Goal: Transaction & Acquisition: Purchase product/service

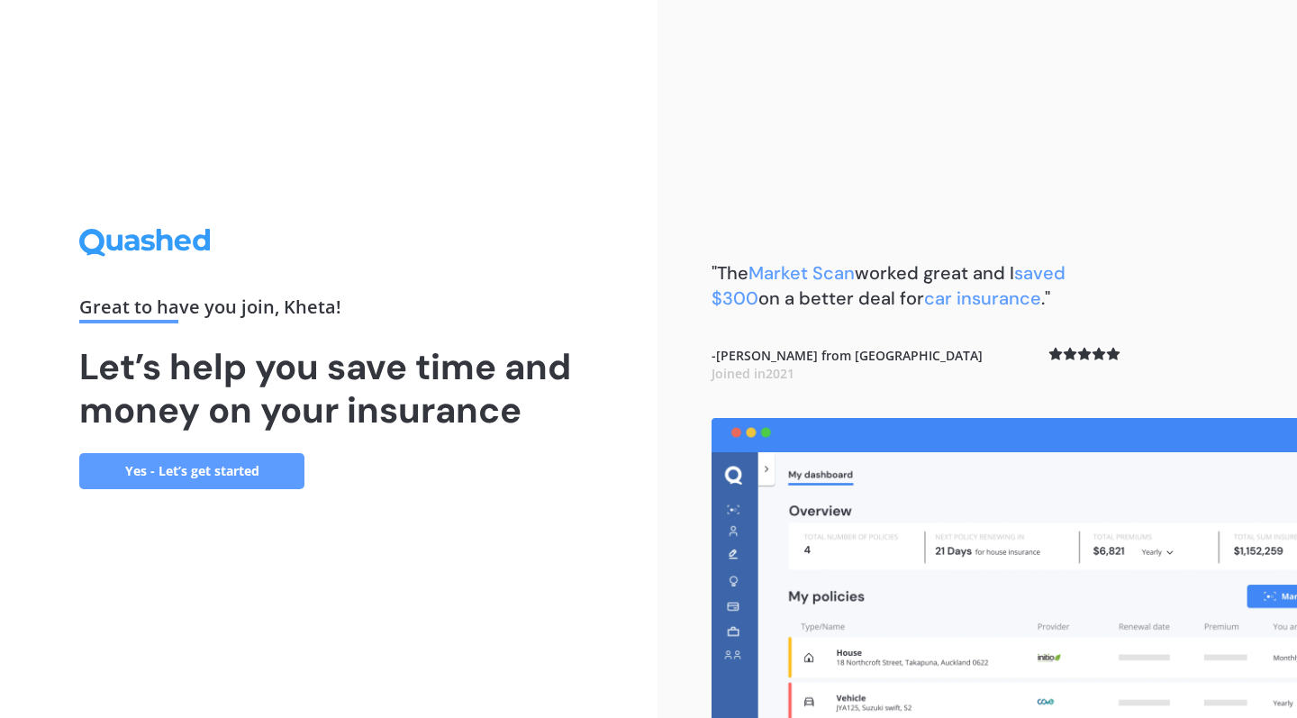
click at [158, 472] on link "Yes - Let’s get started" at bounding box center [191, 471] width 225 height 36
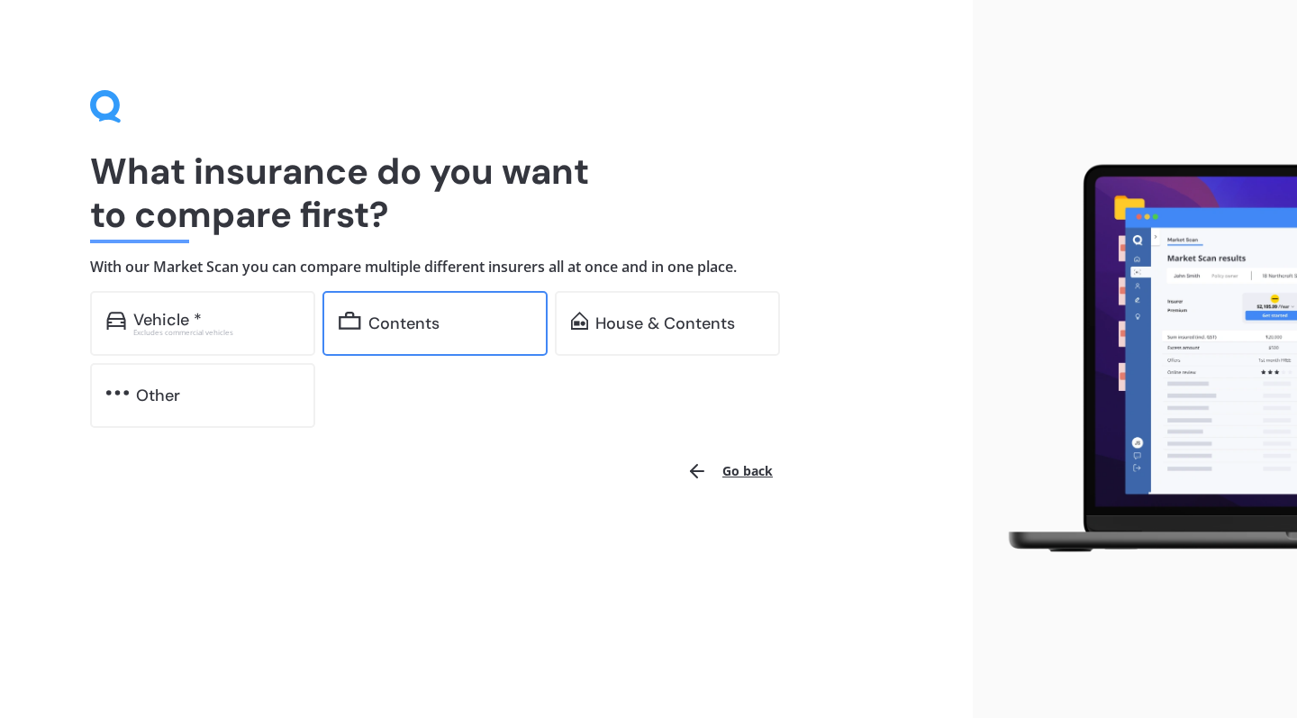
click at [410, 333] on div "Contents" at bounding box center [435, 323] width 225 height 65
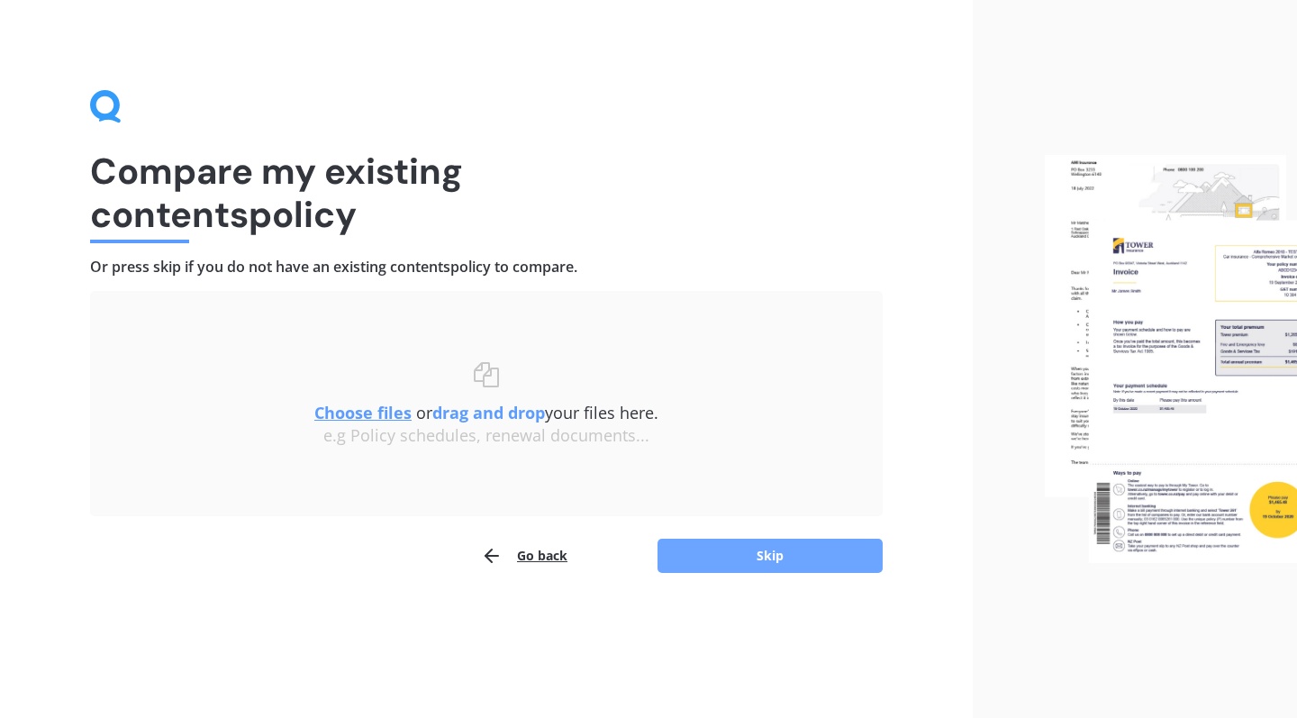
click at [726, 550] on button "Skip" at bounding box center [770, 556] width 225 height 34
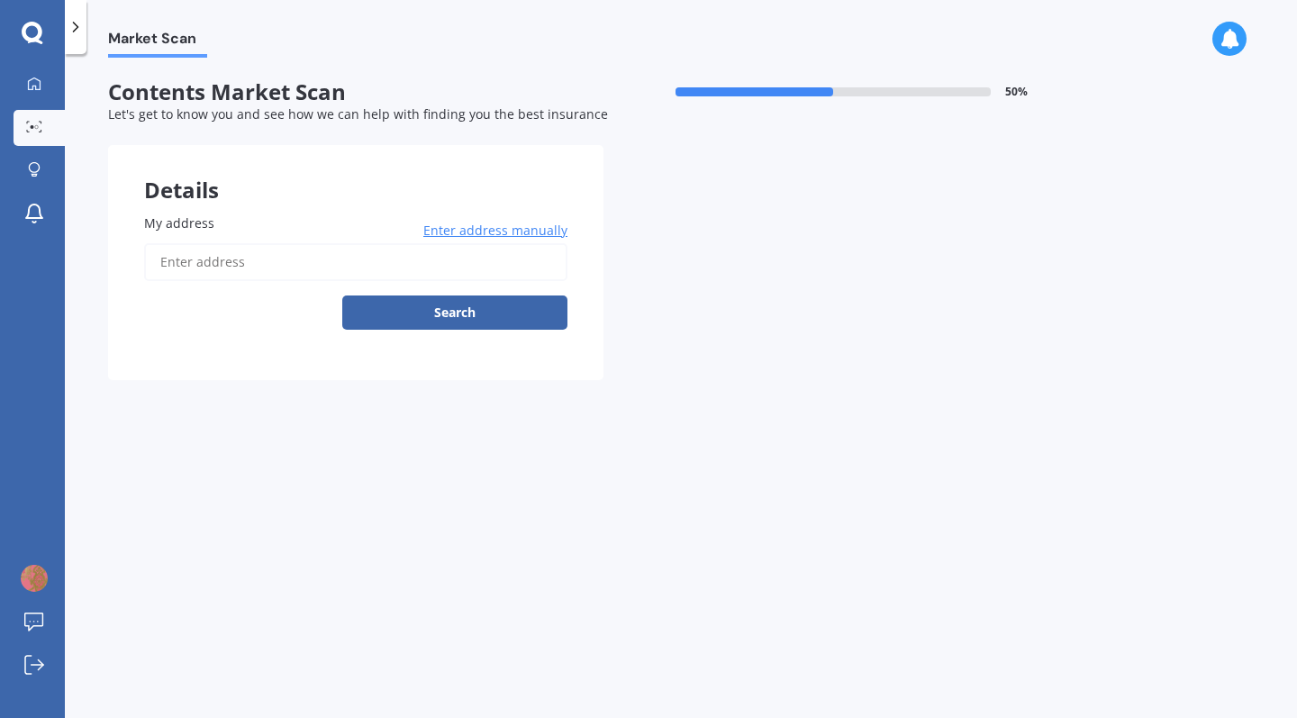
click at [303, 258] on input "My address" at bounding box center [355, 262] width 423 height 38
type input "[STREET_ADDRESS]"
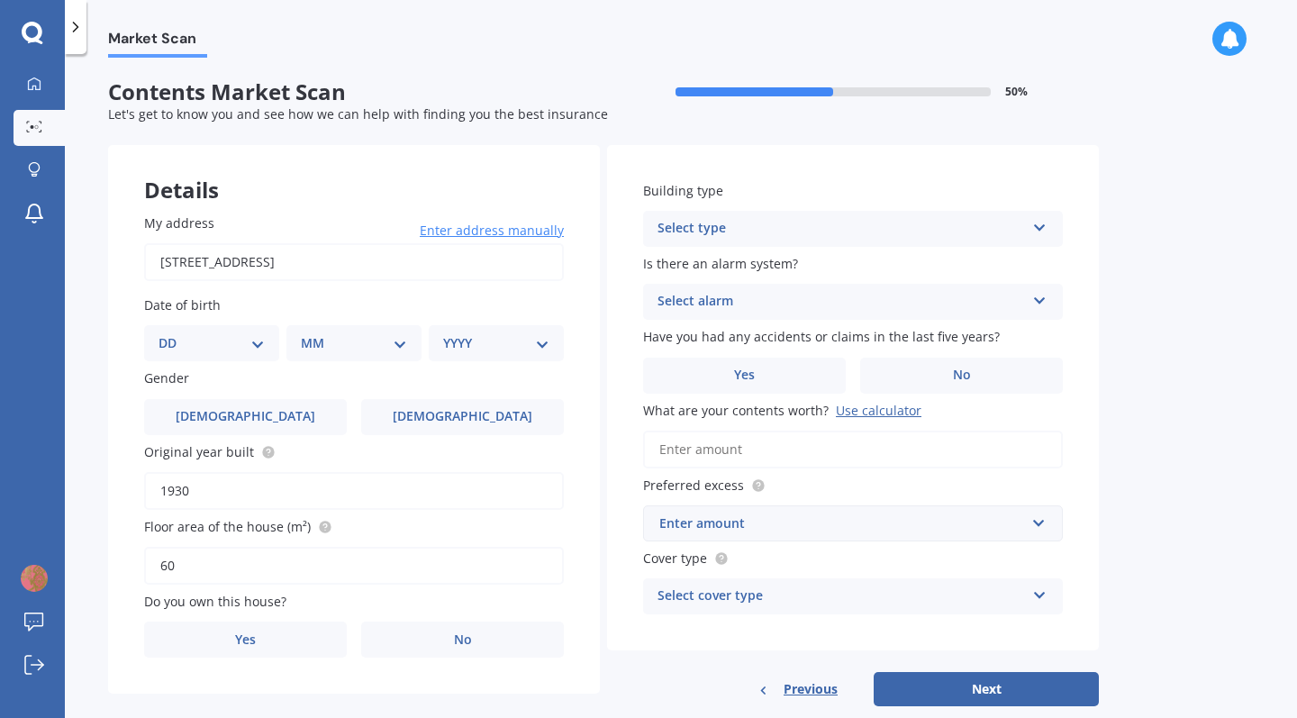
scroll to position [32, 0]
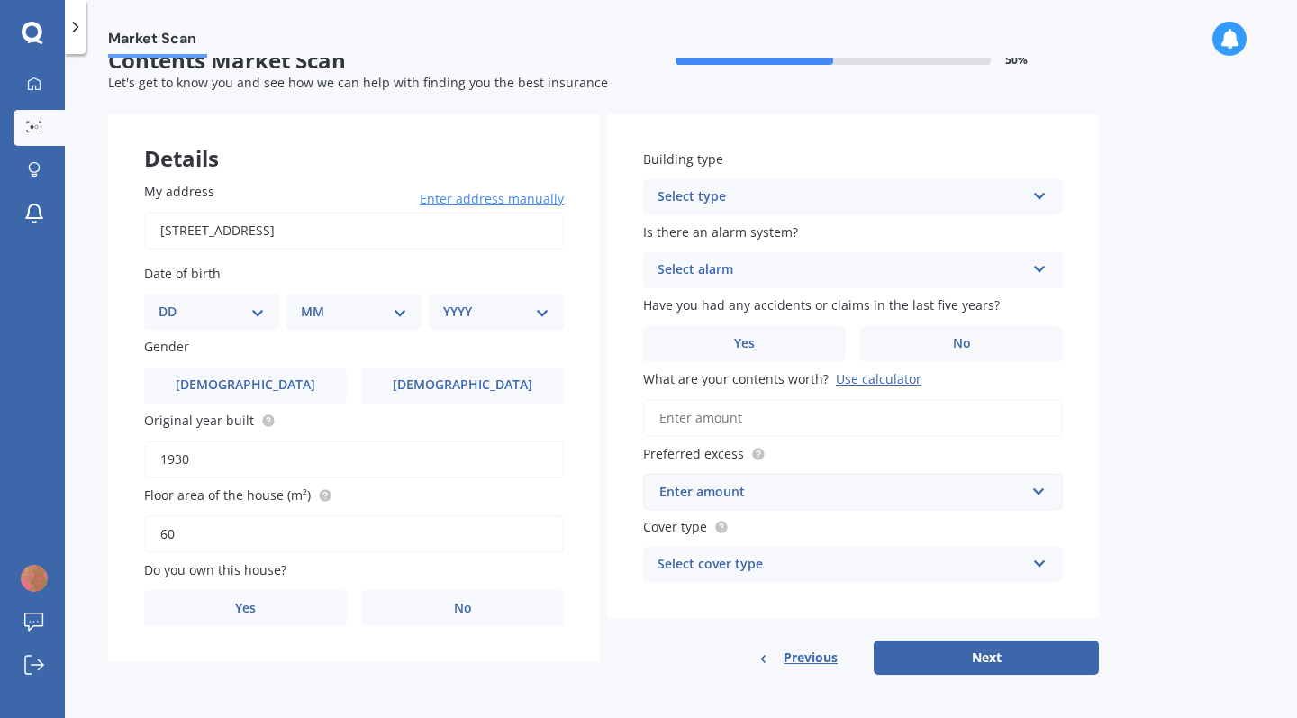
select select "17"
select select "06"
select select "1976"
click at [458, 380] on span "[DEMOGRAPHIC_DATA]" at bounding box center [462, 385] width 143 height 15
click at [0, 0] on input "[DEMOGRAPHIC_DATA]" at bounding box center [0, 0] width 0 height 0
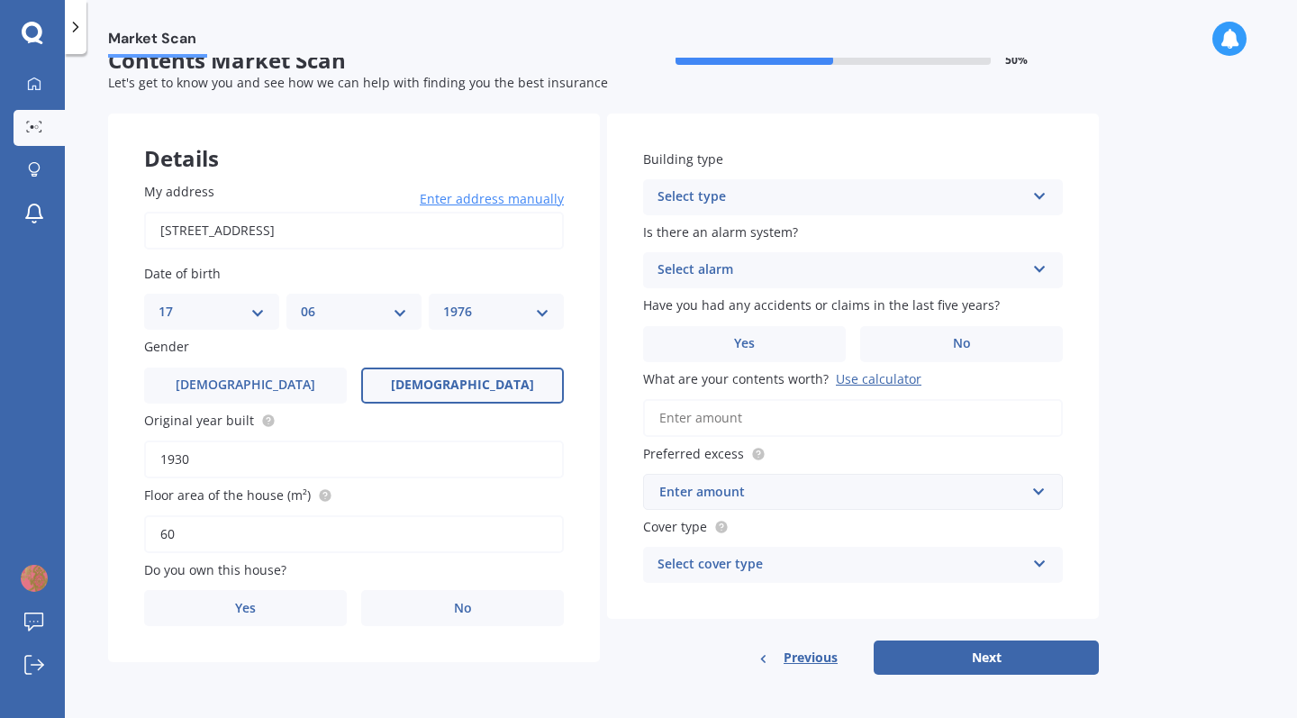
scroll to position [0, 0]
click at [267, 605] on label "Yes" at bounding box center [245, 608] width 203 height 36
click at [0, 0] on input "Yes" at bounding box center [0, 0] width 0 height 0
click at [815, 170] on div "Building type Select type Freestanding Multi-unit (in a block of 6 or less) Mul…" at bounding box center [853, 183] width 420 height 66
click at [802, 199] on div "Select type" at bounding box center [842, 198] width 368 height 22
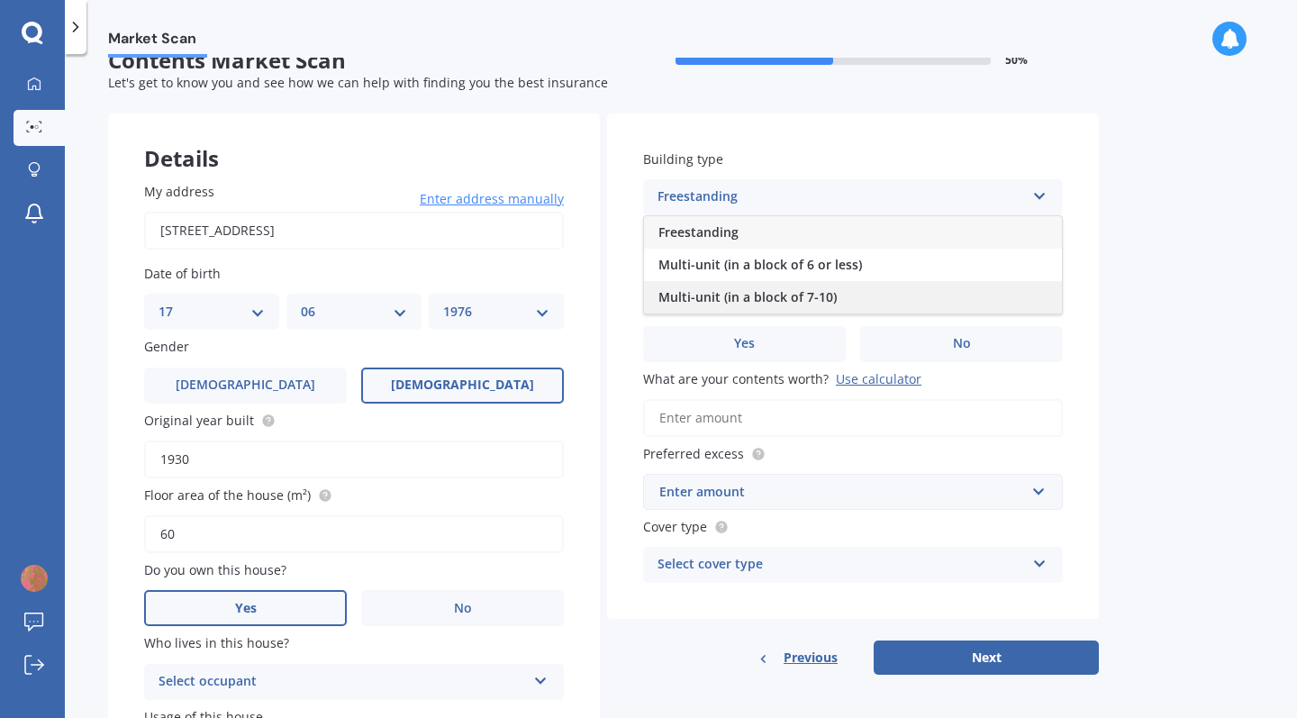
click at [761, 288] on span "Multi-unit (in a block of 7-10)" at bounding box center [748, 296] width 178 height 17
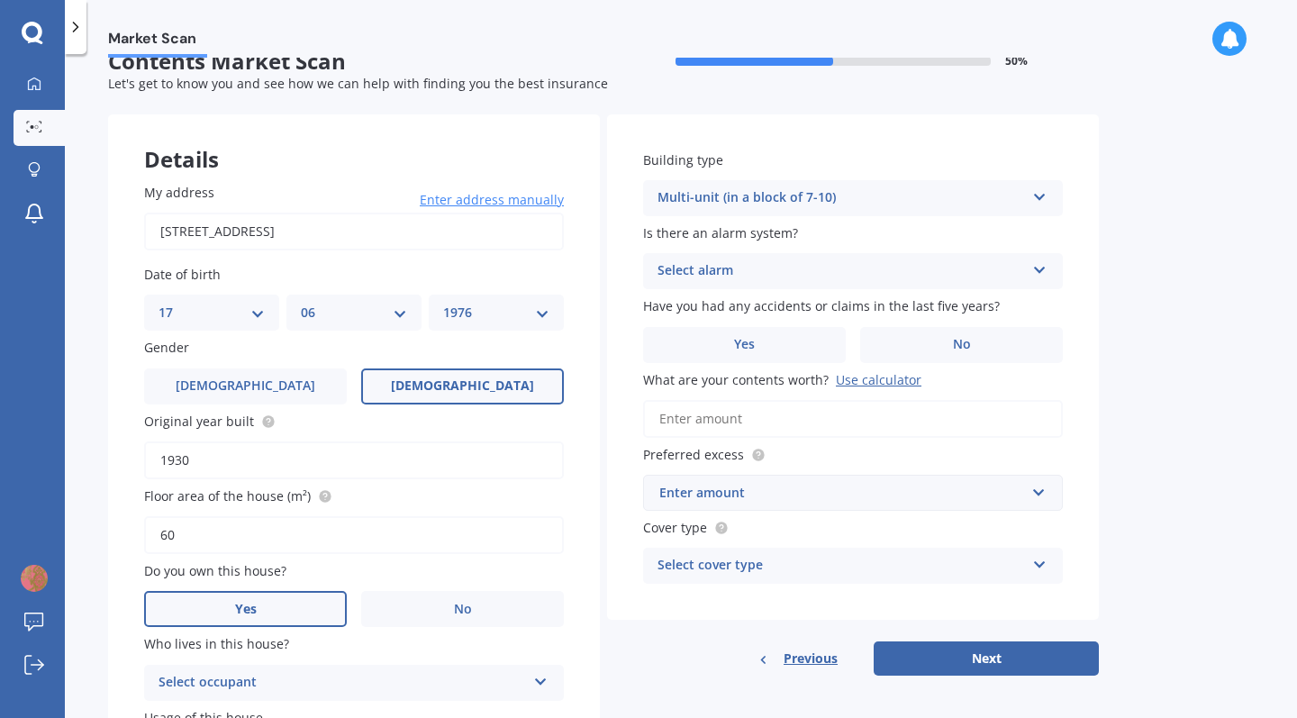
scroll to position [37, 0]
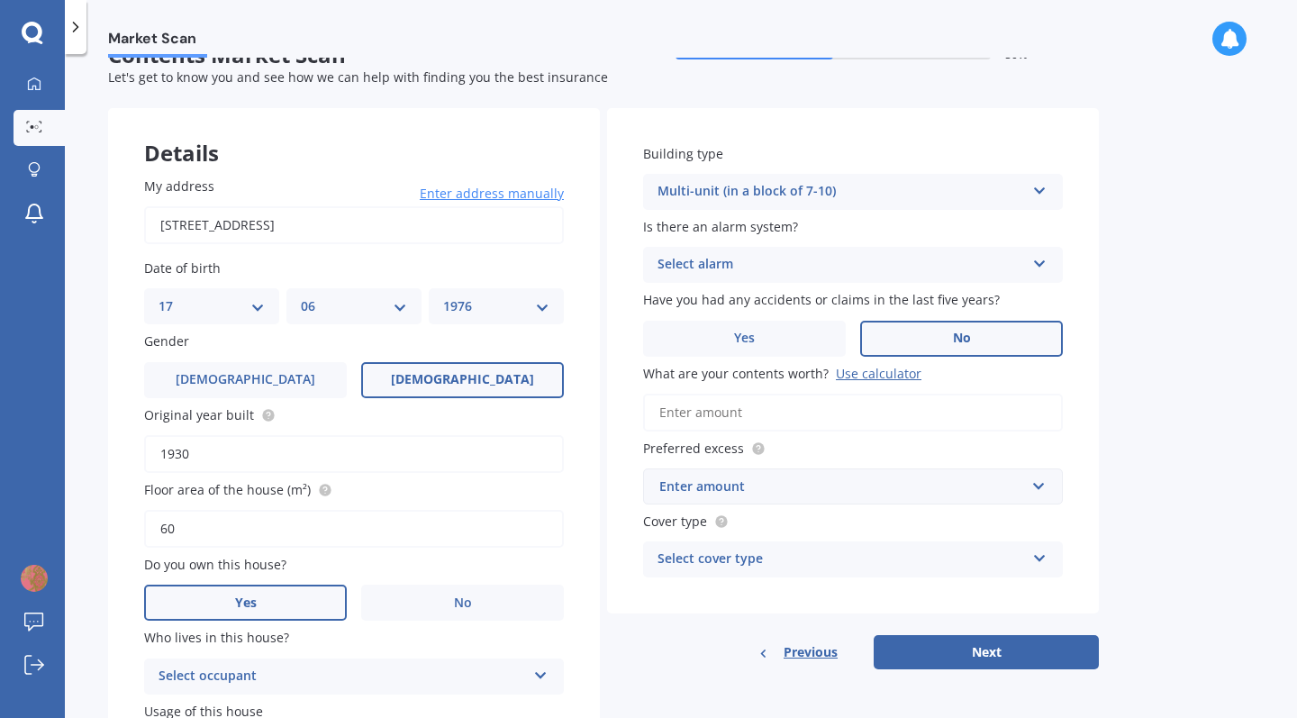
click at [981, 329] on label "No" at bounding box center [961, 339] width 203 height 36
click at [0, 0] on input "No" at bounding box center [0, 0] width 0 height 0
click at [758, 326] on label "Yes" at bounding box center [744, 339] width 203 height 36
click at [0, 0] on input "Yes" at bounding box center [0, 0] width 0 height 0
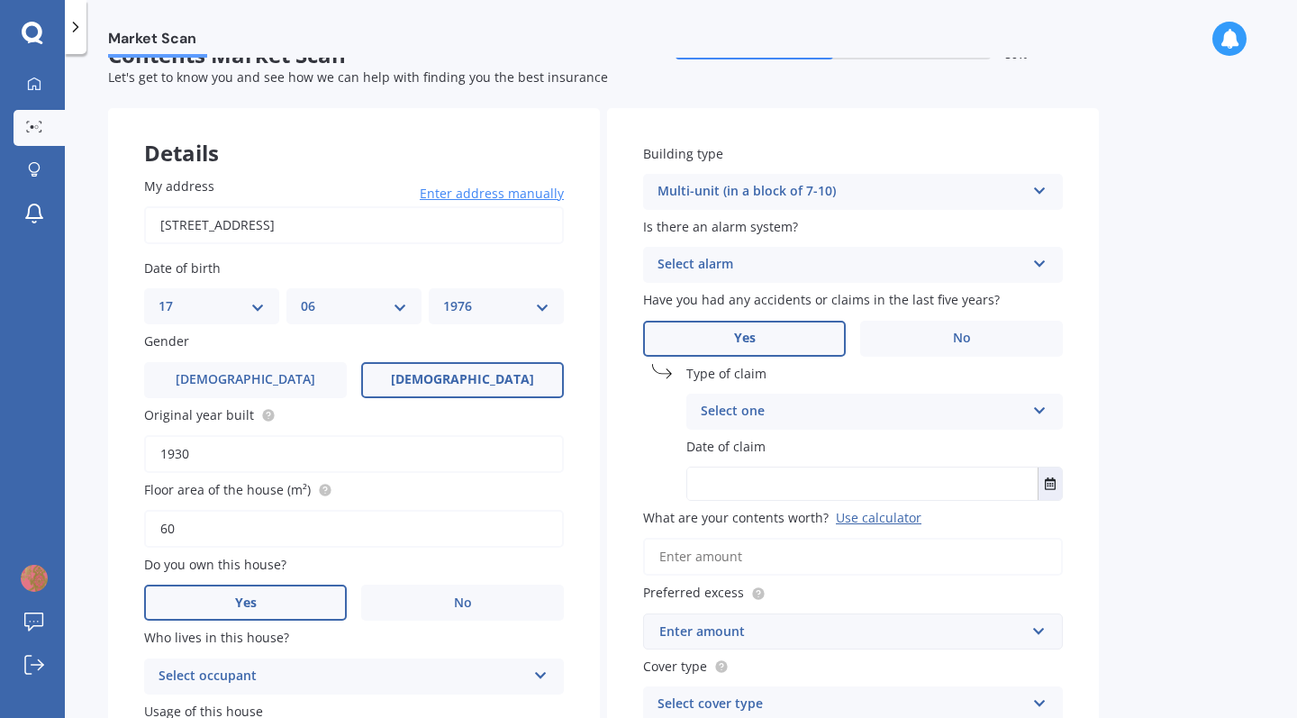
click at [760, 412] on div "Select one" at bounding box center [863, 412] width 324 height 22
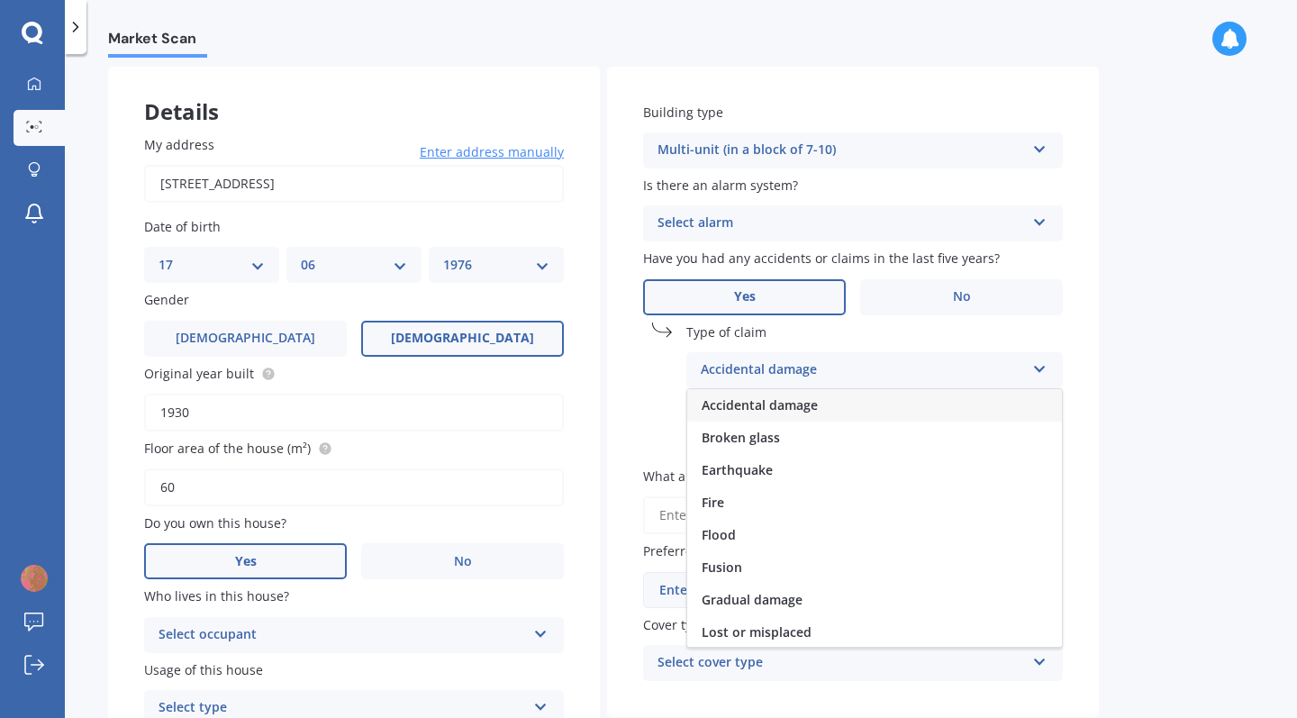
scroll to position [0, 0]
click at [951, 279] on label "No" at bounding box center [961, 297] width 203 height 36
click at [0, 0] on input "No" at bounding box center [0, 0] width 0 height 0
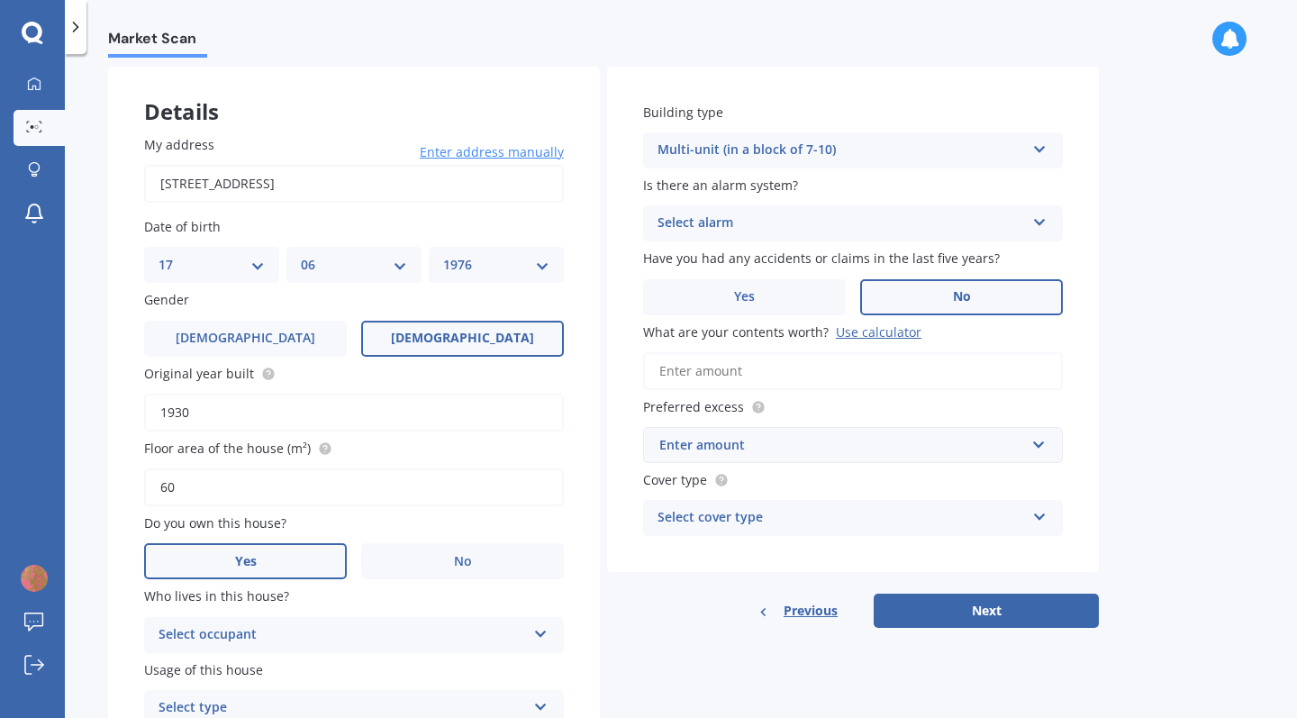
click at [847, 332] on div "Use calculator" at bounding box center [879, 331] width 86 height 17
click at [847, 352] on input "What are your contents worth? Use calculator" at bounding box center [853, 371] width 420 height 38
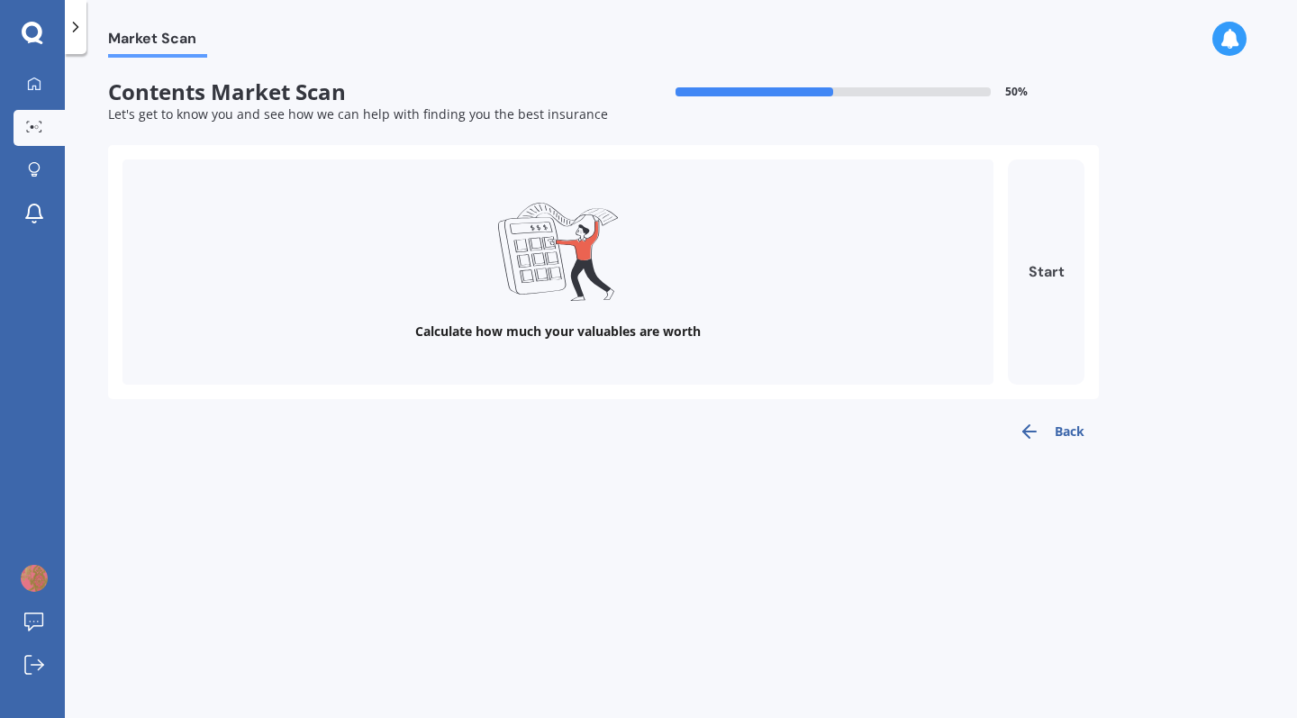
click at [1050, 269] on button "Start" at bounding box center [1046, 271] width 77 height 225
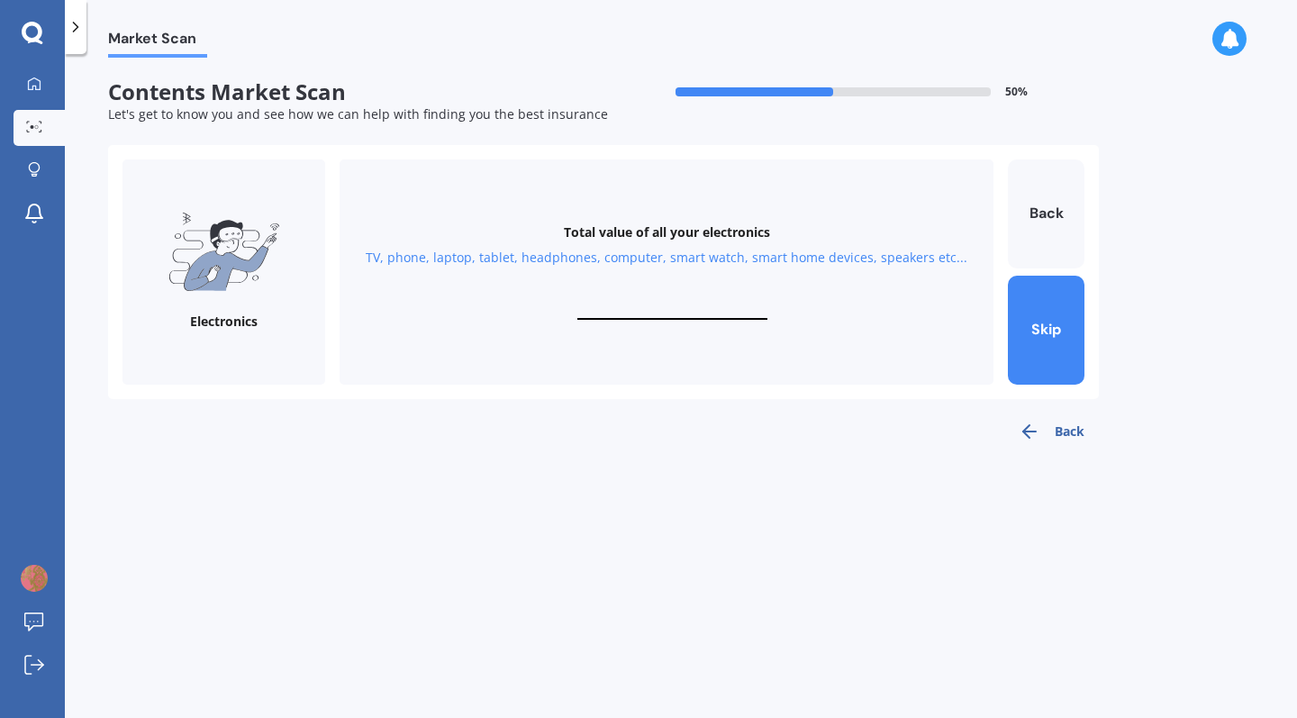
click at [633, 307] on input "text" at bounding box center [673, 311] width 190 height 17
type input "$15,000"
click at [1050, 320] on button "Next" at bounding box center [1046, 330] width 77 height 109
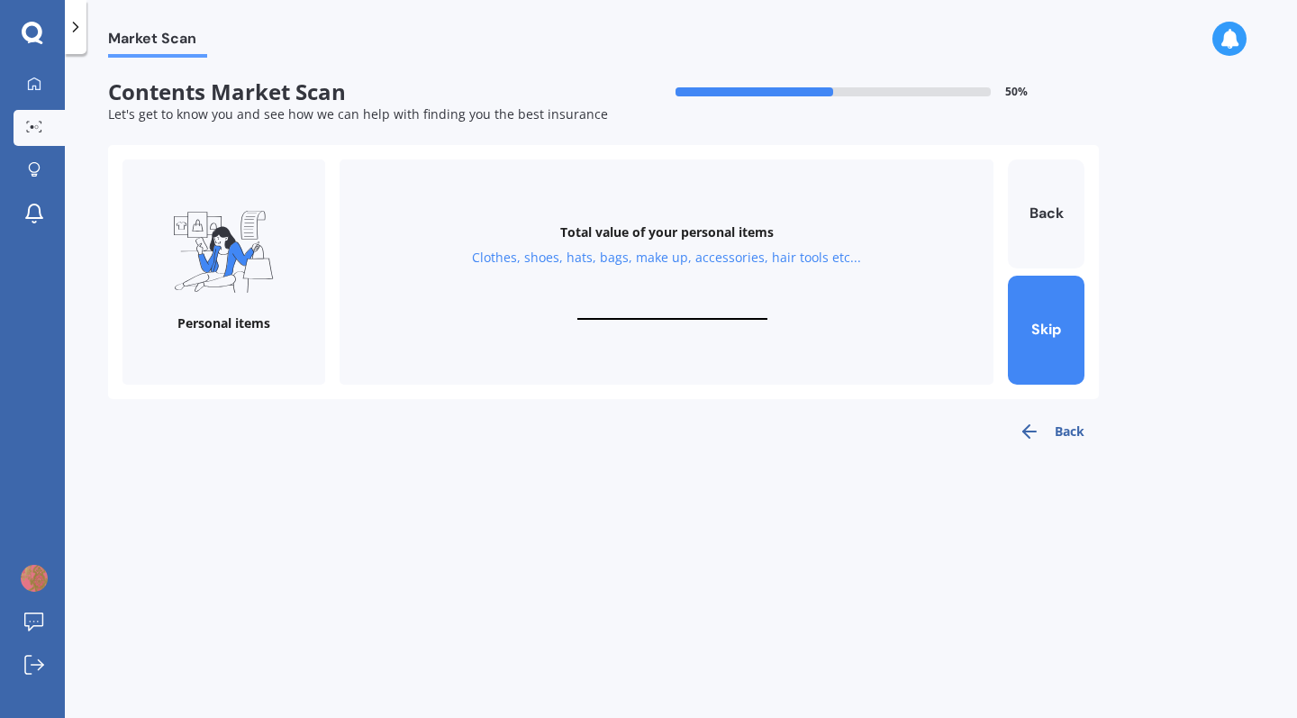
click at [661, 303] on input "text" at bounding box center [673, 311] width 190 height 17
type input "$15,000"
click at [1058, 308] on button "Next" at bounding box center [1046, 330] width 77 height 109
click at [642, 304] on input "text" at bounding box center [673, 311] width 190 height 17
type input "$1"
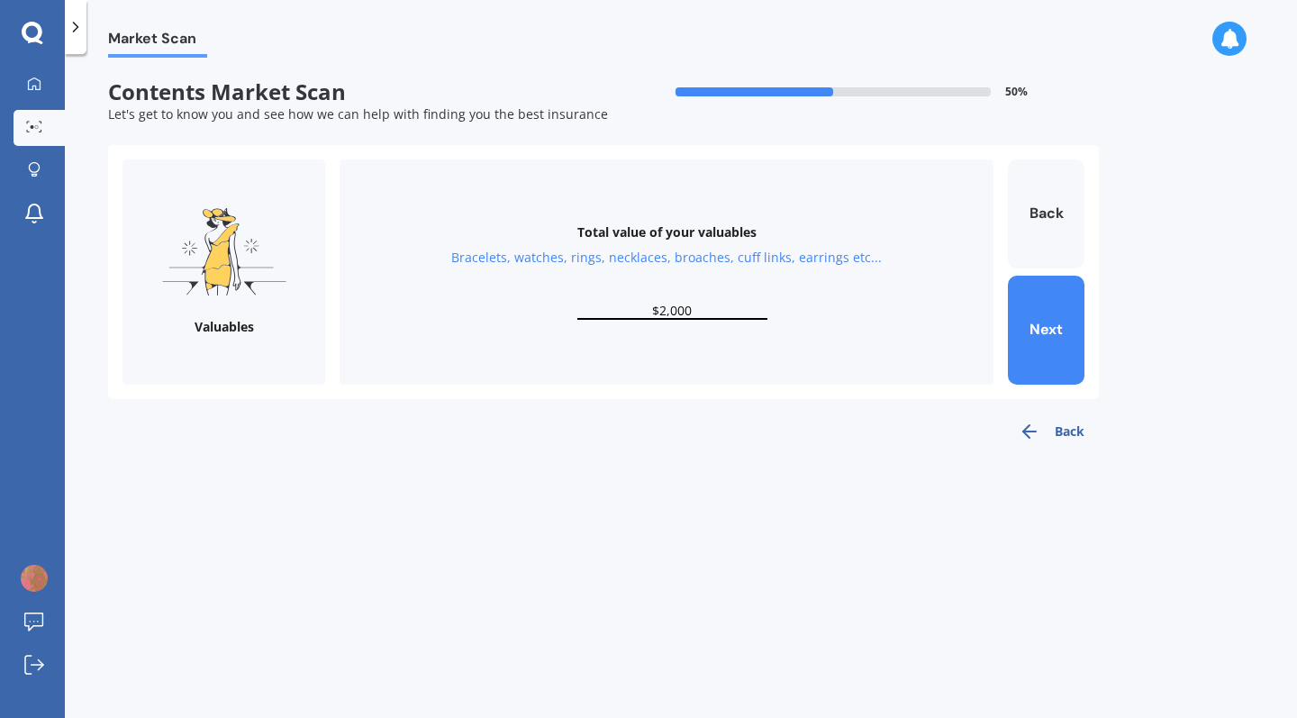
type input "$20,000"
click at [1055, 322] on button "Next" at bounding box center [1046, 330] width 77 height 109
click at [621, 303] on input "text" at bounding box center [673, 311] width 190 height 17
type input "$25,000"
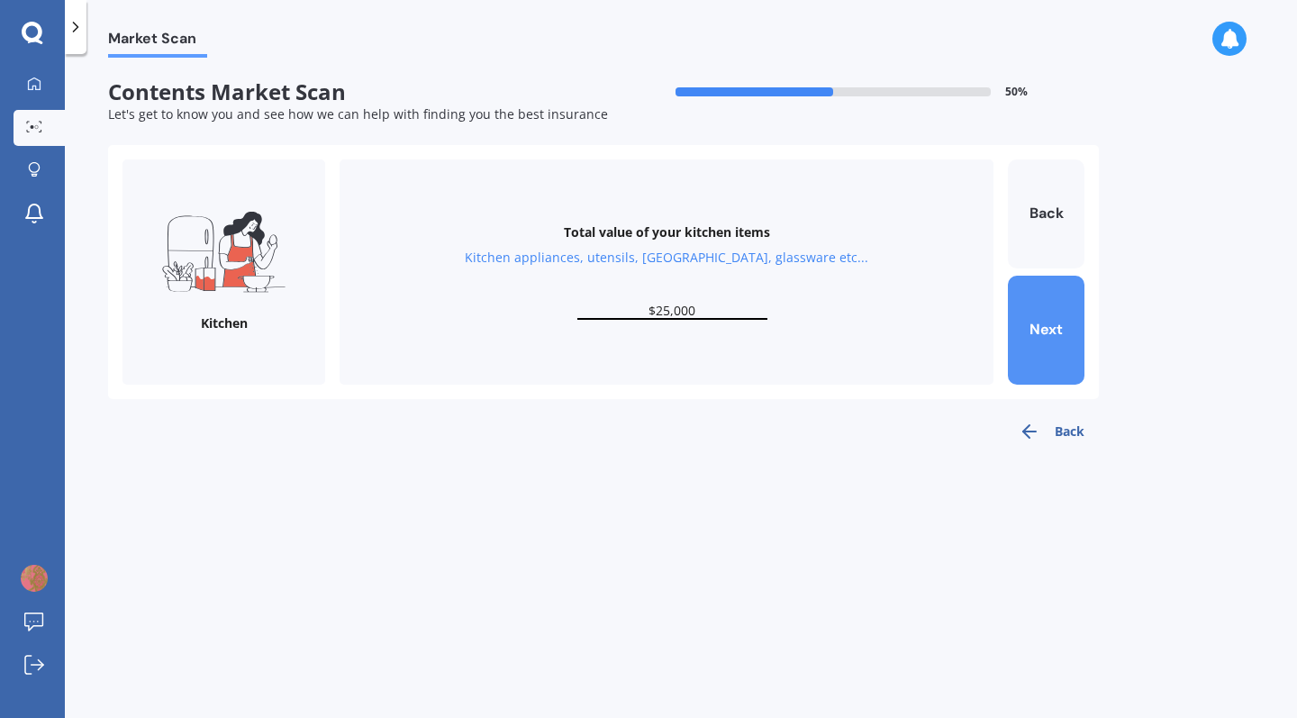
click at [1042, 329] on button "Next" at bounding box center [1046, 330] width 77 height 109
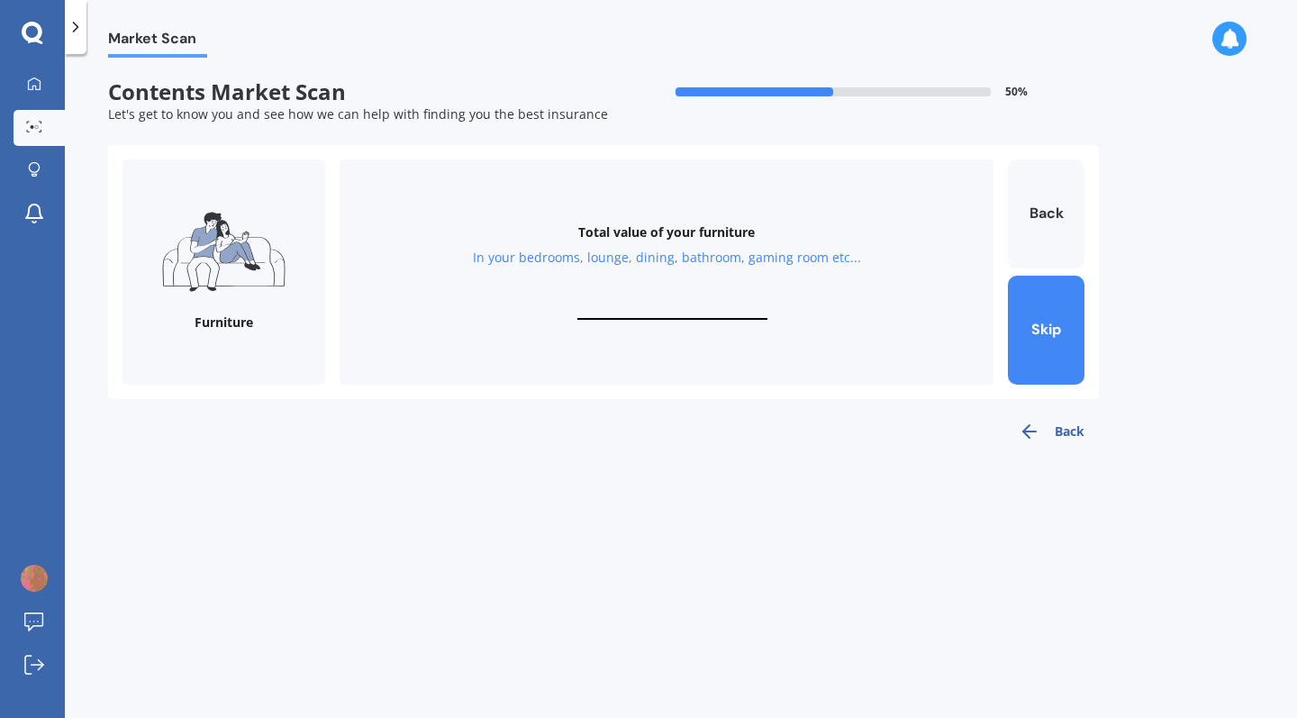
click at [637, 304] on input "text" at bounding box center [673, 311] width 190 height 17
type input "$15,000"
click at [1032, 345] on button "Next" at bounding box center [1046, 330] width 77 height 109
click at [638, 305] on input "text" at bounding box center [673, 311] width 190 height 17
type input "$5"
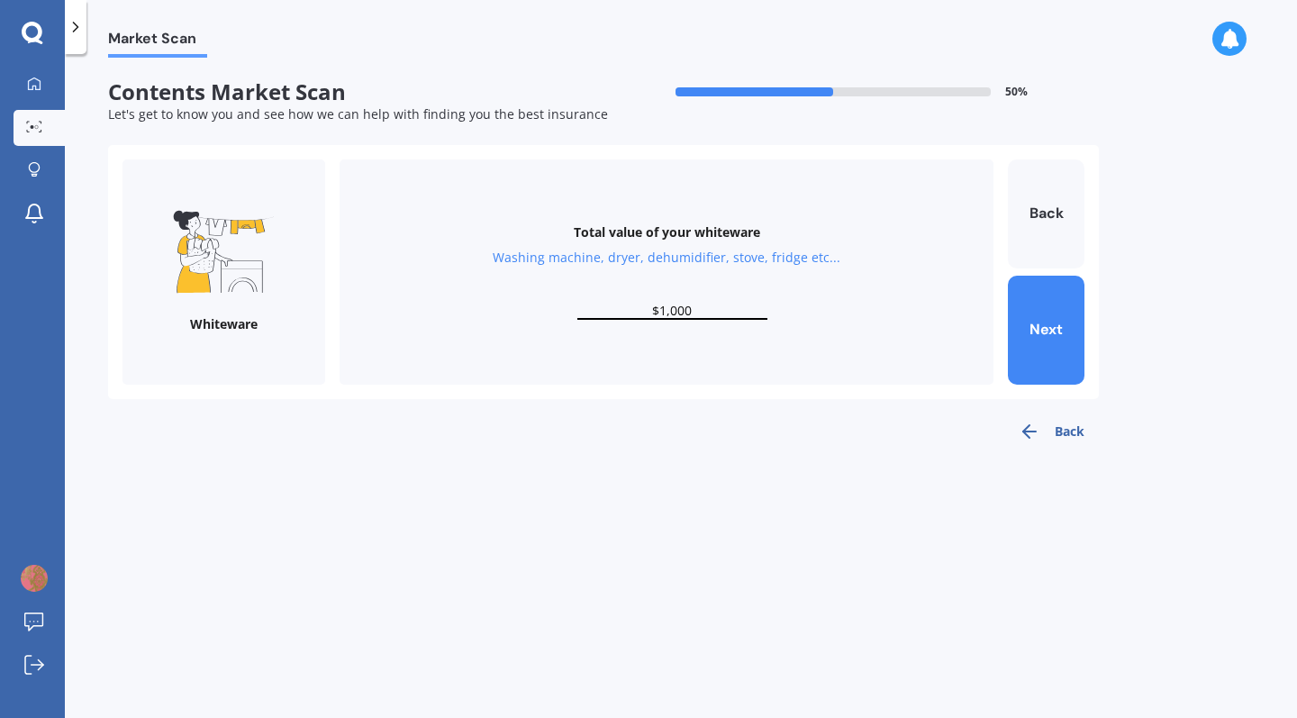
type input "$10,000"
click at [1061, 310] on button "Next" at bounding box center [1046, 330] width 77 height 109
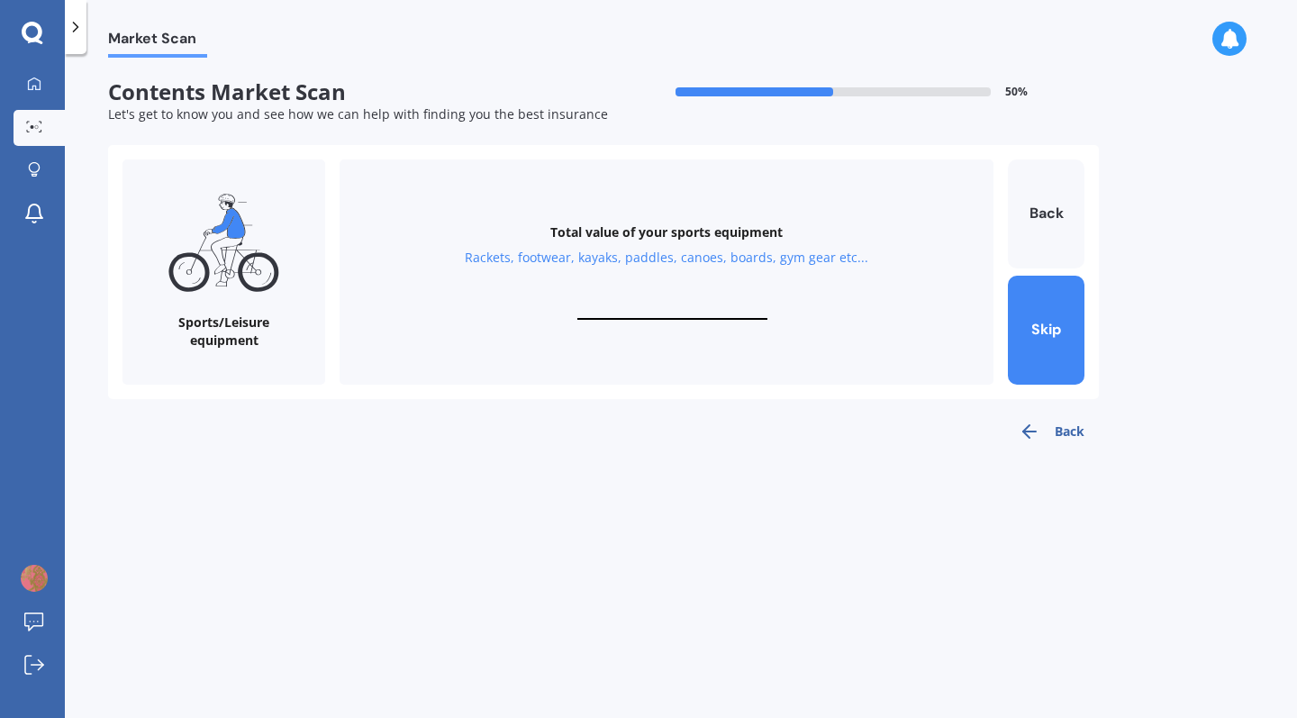
click at [662, 305] on input "text" at bounding box center [673, 311] width 190 height 17
type input "$500"
click at [1050, 324] on button "Next" at bounding box center [1046, 330] width 77 height 109
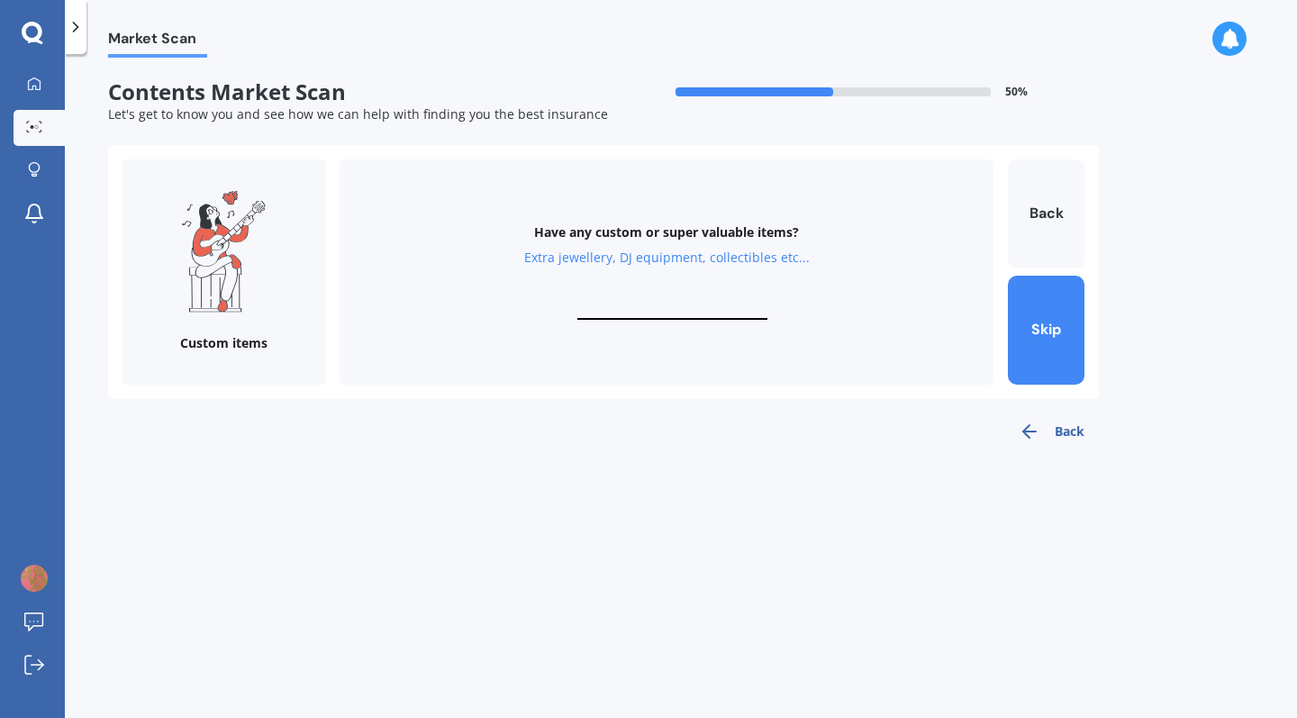
click at [637, 305] on input "text" at bounding box center [673, 311] width 190 height 17
type input "$50,000"
click at [1038, 340] on button "Finish" at bounding box center [1046, 330] width 77 height 109
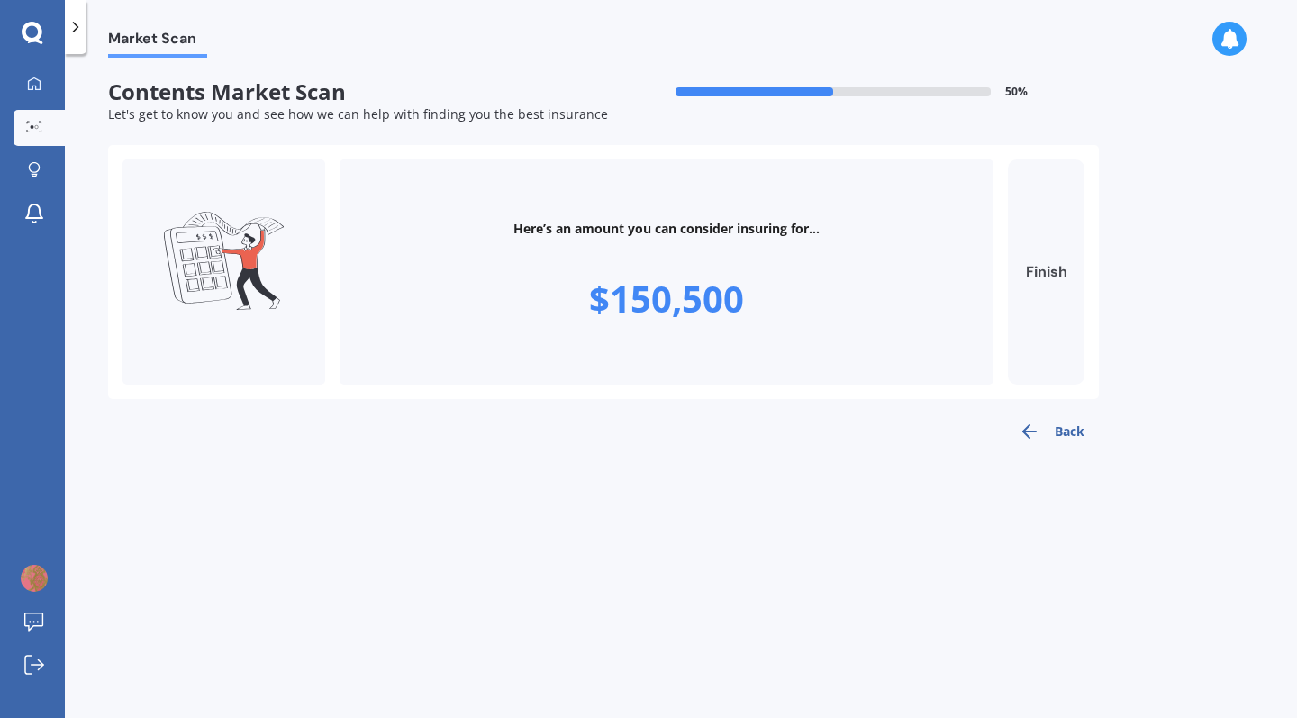
click at [1041, 286] on button "Finish" at bounding box center [1046, 271] width 77 height 225
type input "$150,500"
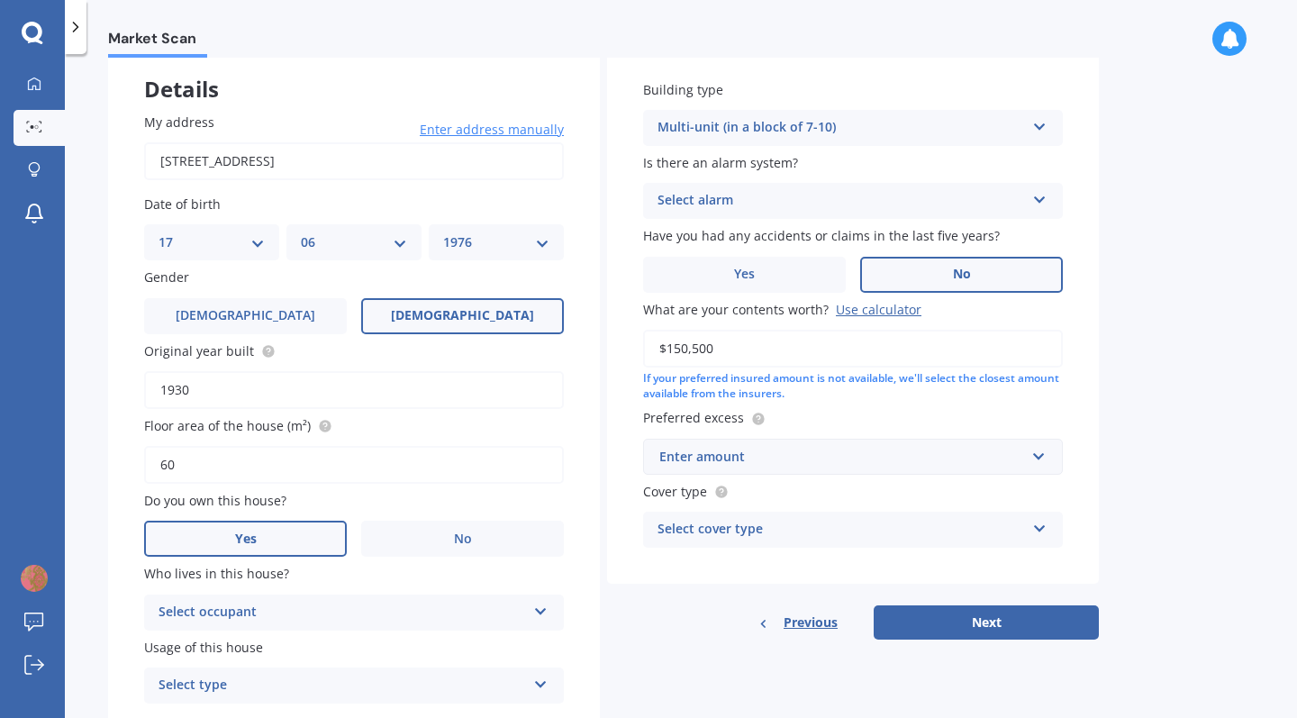
scroll to position [102, 0]
click at [706, 448] on div "Enter amount" at bounding box center [843, 456] width 366 height 20
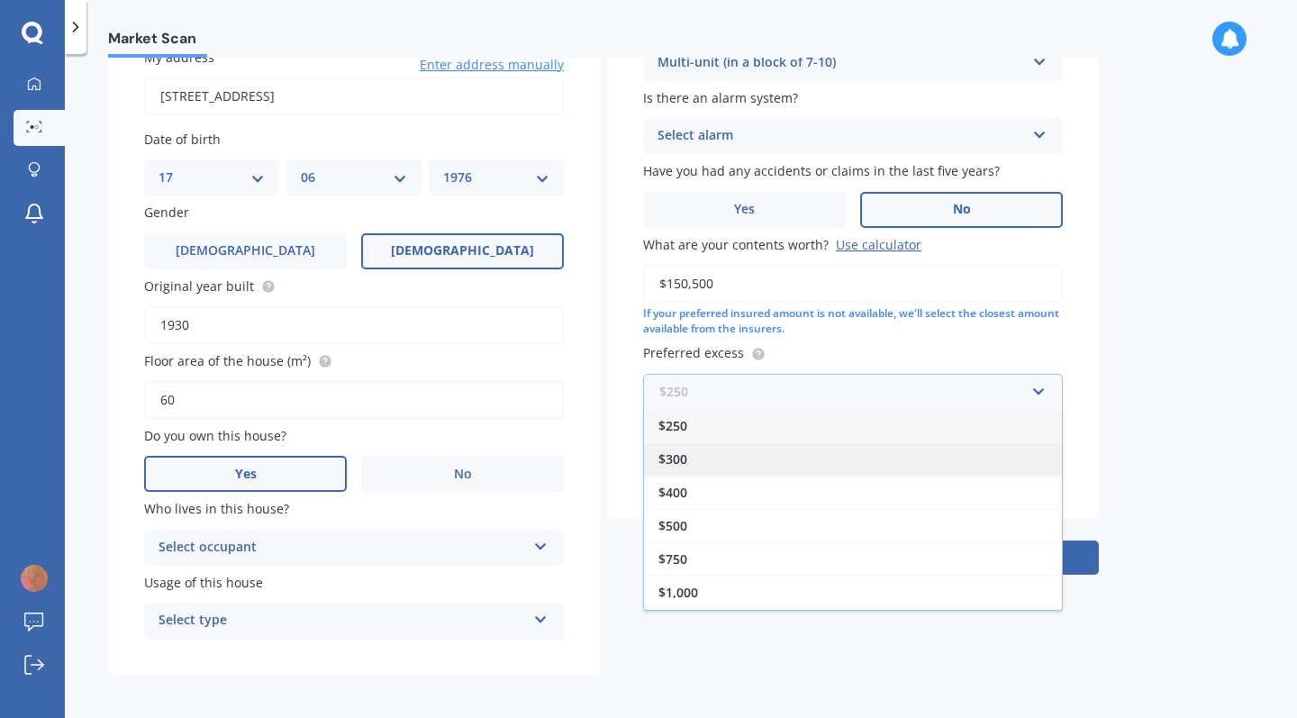
scroll to position [163, 0]
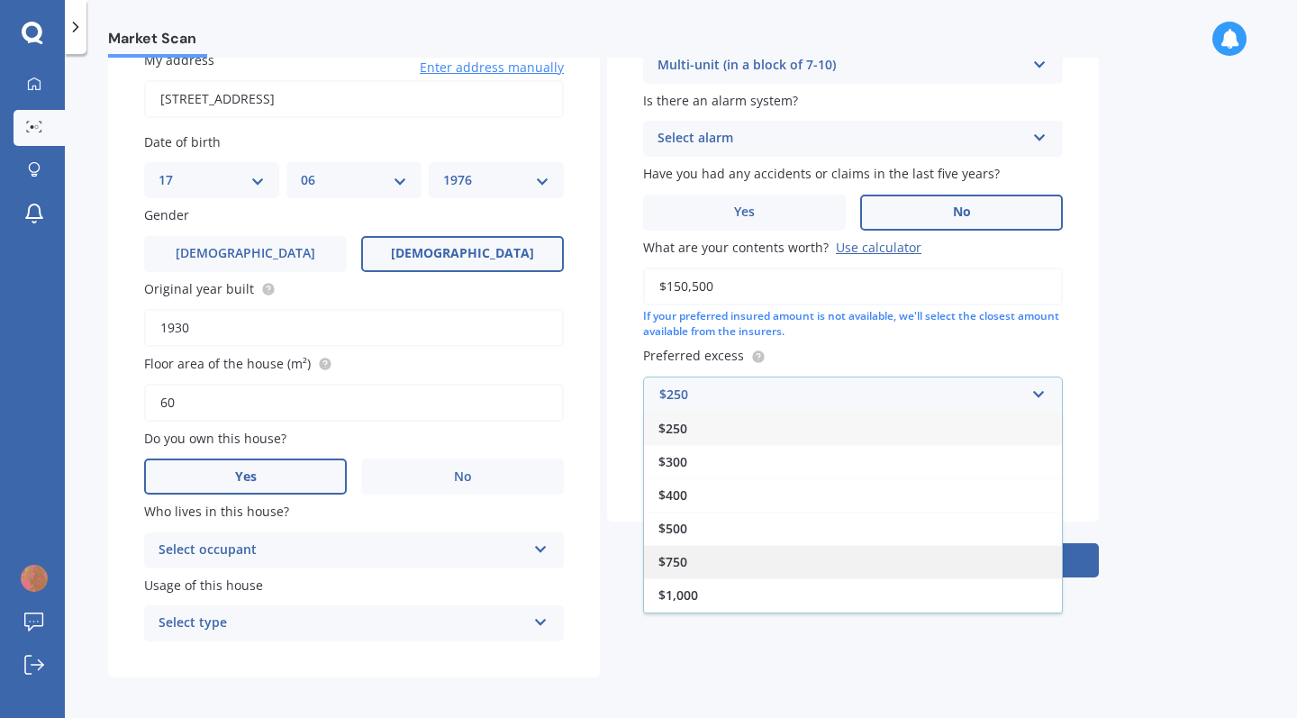
click at [673, 558] on span "$750" at bounding box center [673, 561] width 29 height 17
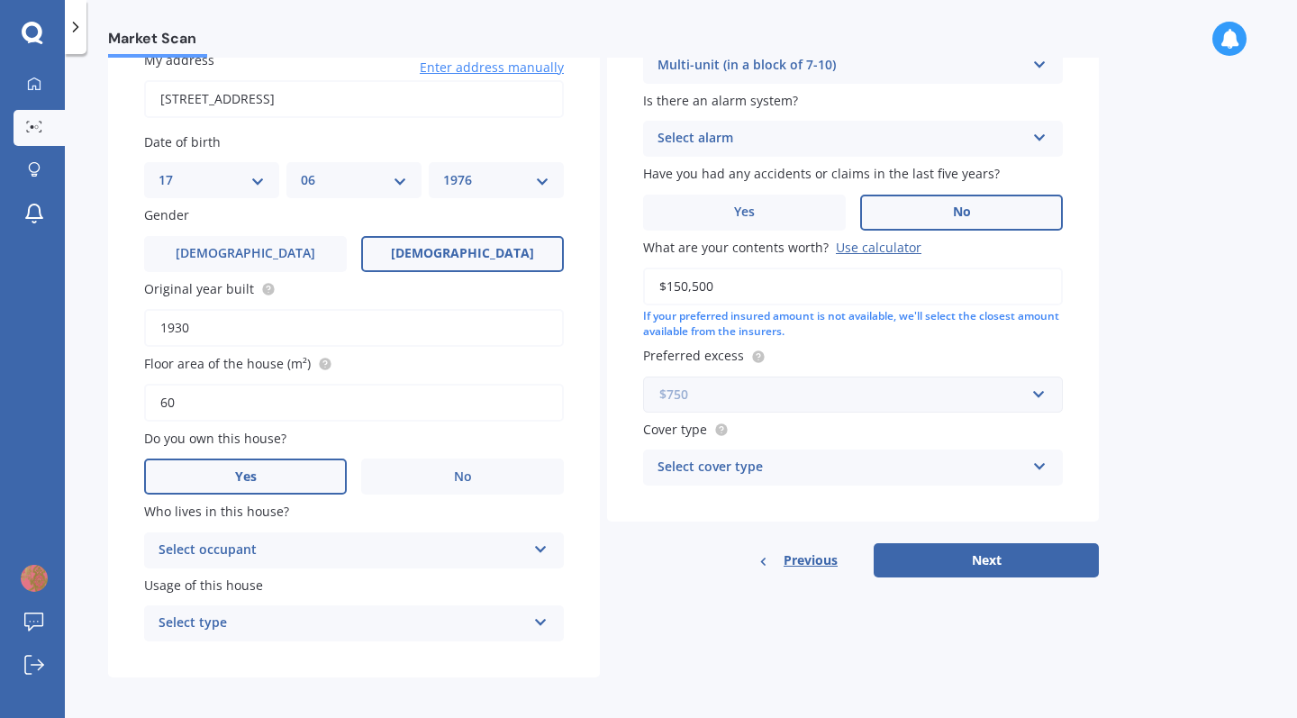
scroll to position [0, 0]
click at [713, 460] on div "Select cover type" at bounding box center [842, 468] width 368 height 22
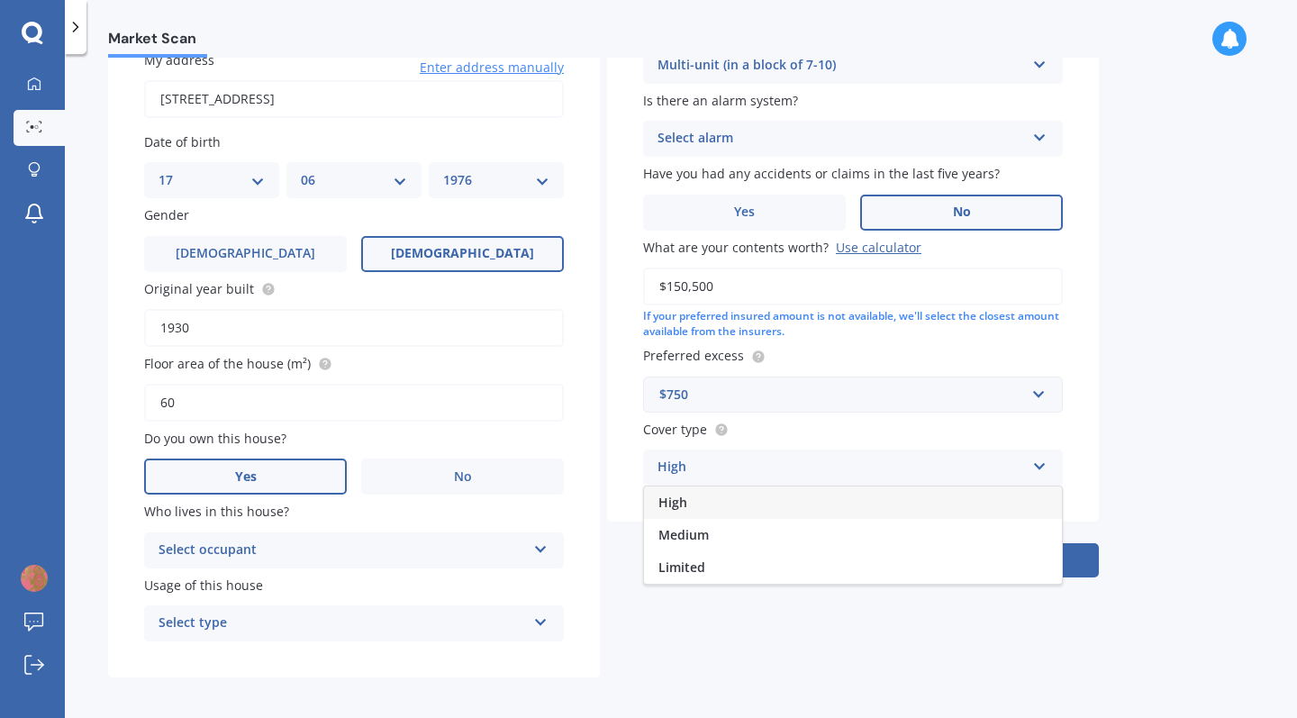
click at [678, 494] on span "High" at bounding box center [673, 502] width 29 height 17
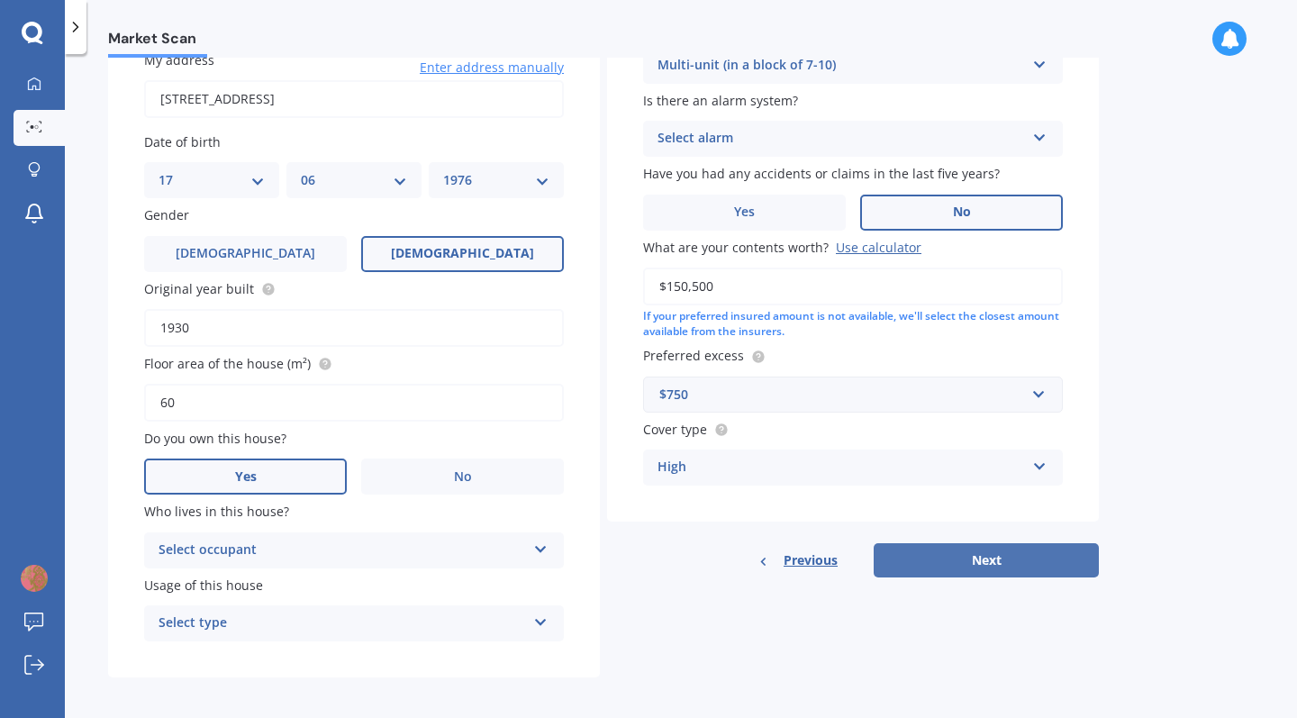
click at [1009, 563] on button "Next" at bounding box center [986, 560] width 225 height 34
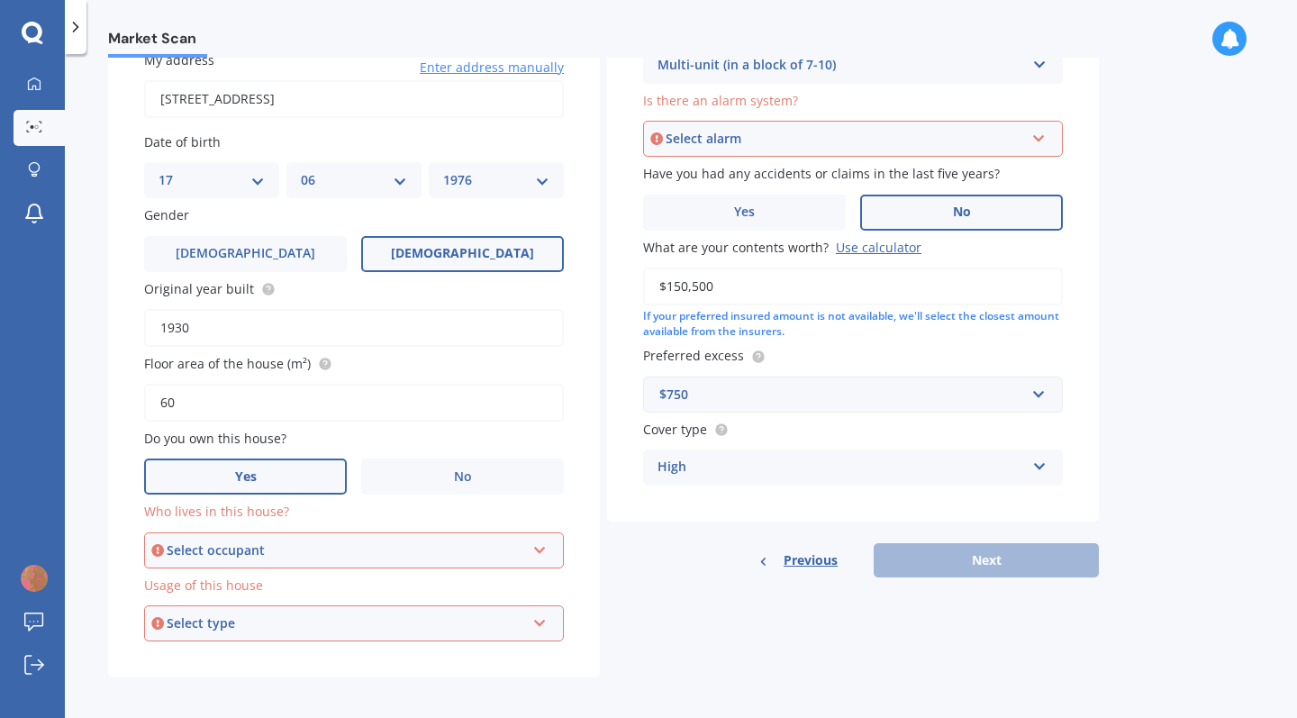
click at [915, 129] on div "Select alarm" at bounding box center [845, 139] width 359 height 20
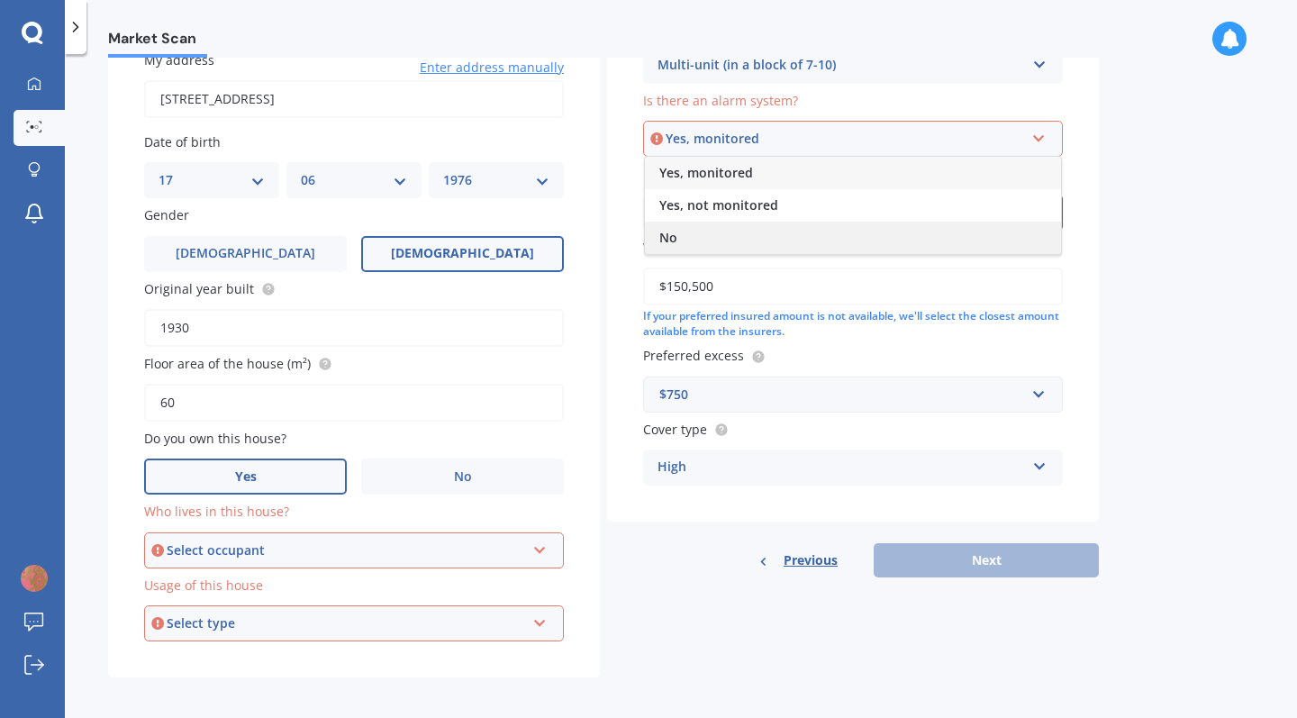
click at [661, 234] on span "No" at bounding box center [669, 237] width 18 height 17
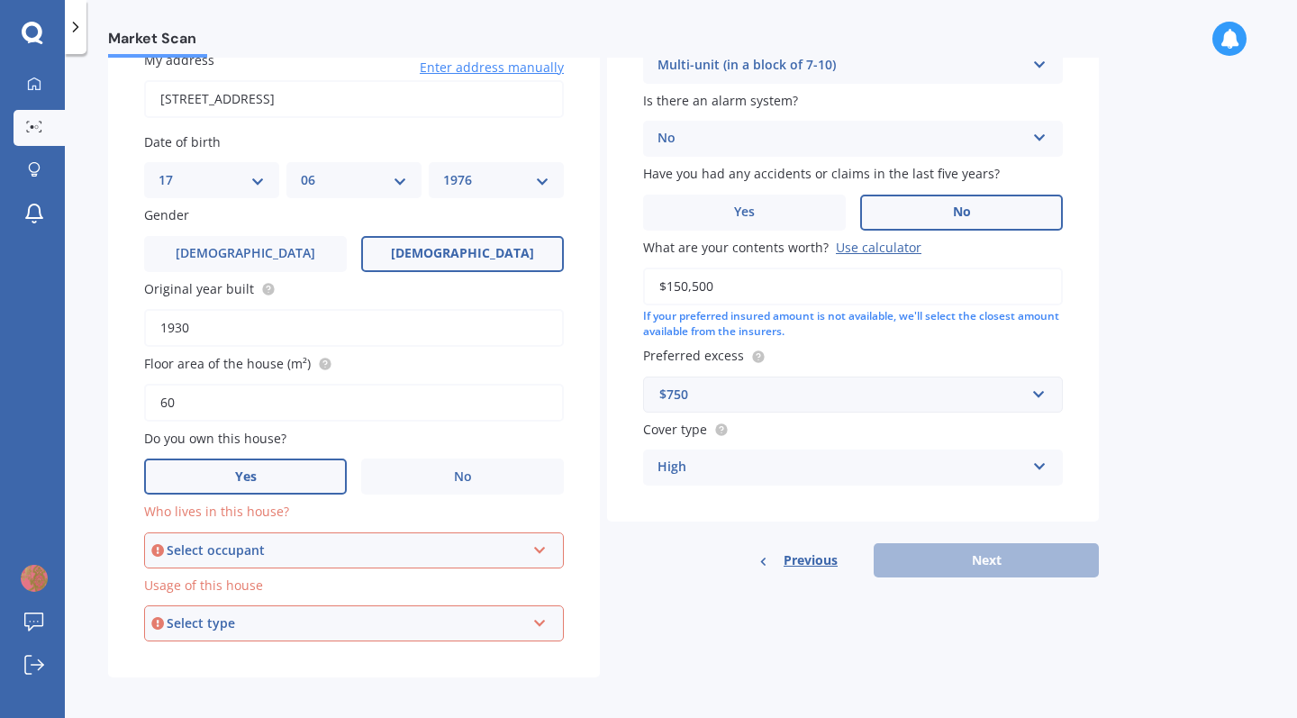
click at [477, 542] on div "Select occupant" at bounding box center [346, 551] width 359 height 20
click at [303, 571] on div "Owner" at bounding box center [354, 585] width 416 height 32
click at [282, 614] on div "Select type" at bounding box center [346, 624] width 359 height 20
click at [271, 653] on div "Permanent" at bounding box center [354, 658] width 416 height 32
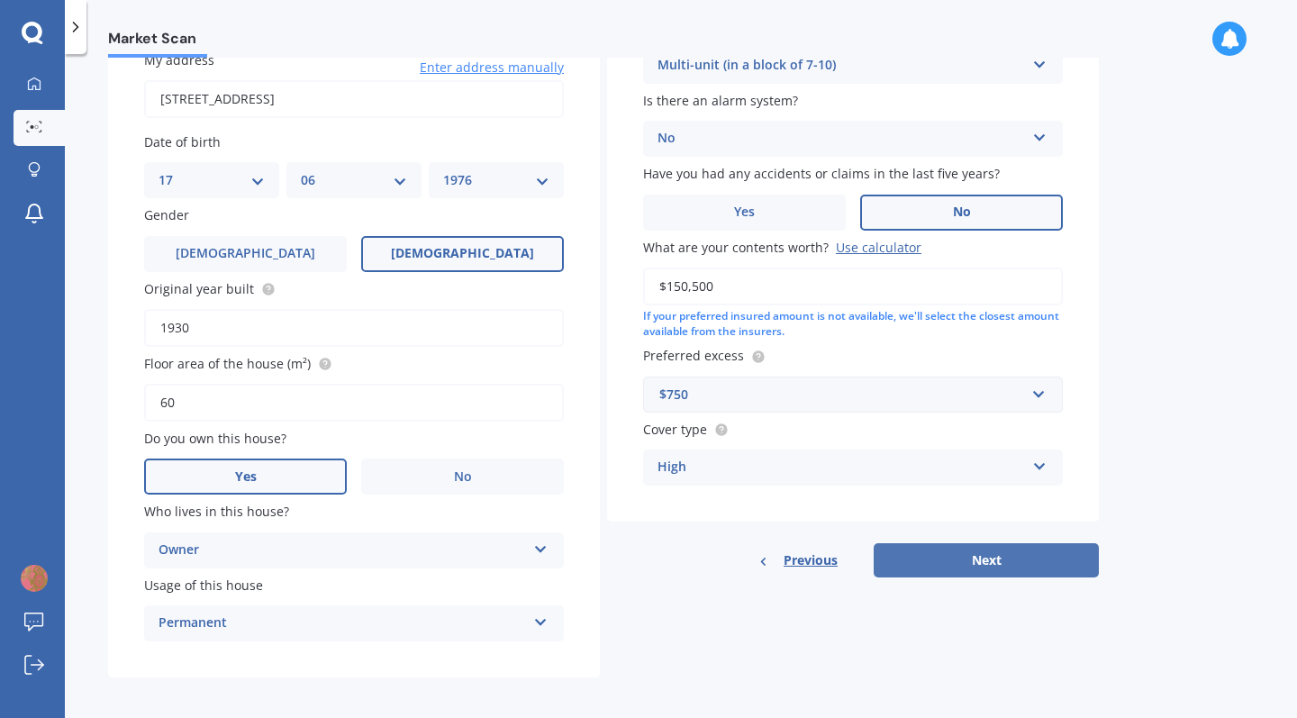
click at [997, 555] on button "Next" at bounding box center [986, 560] width 225 height 34
select select "17"
select select "06"
select select "1976"
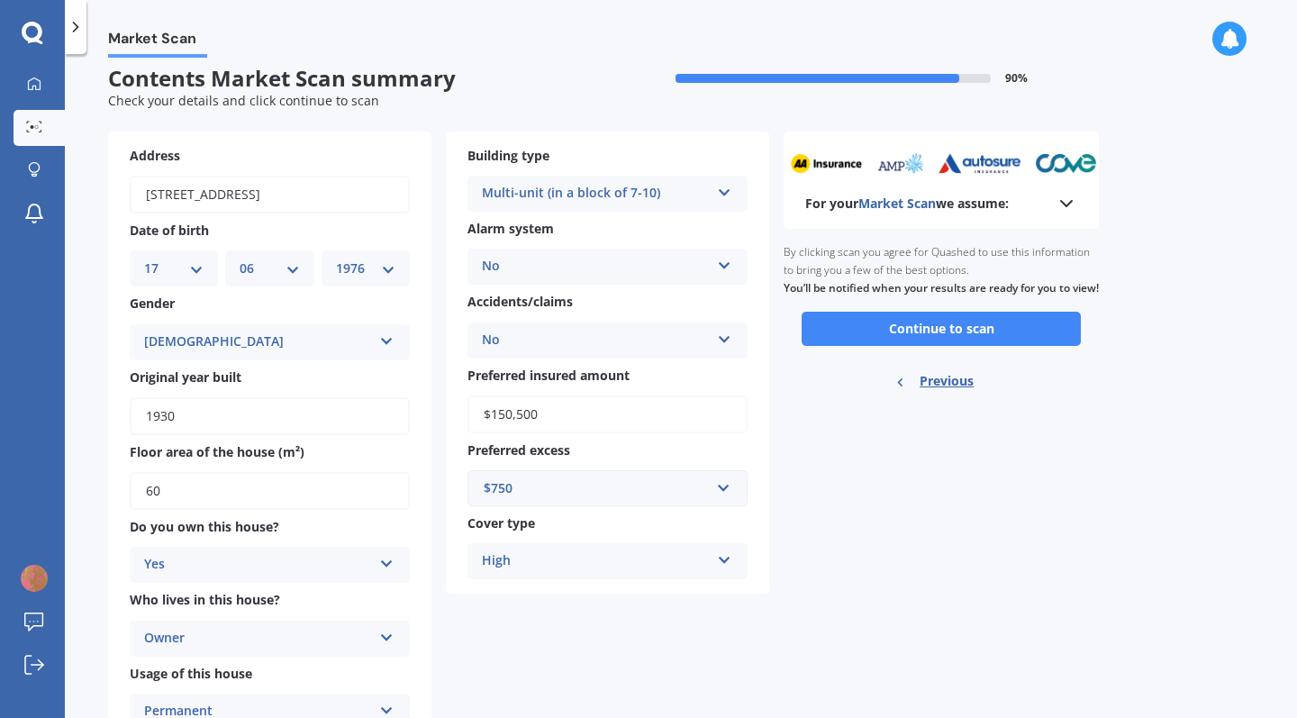
scroll to position [20, 0]
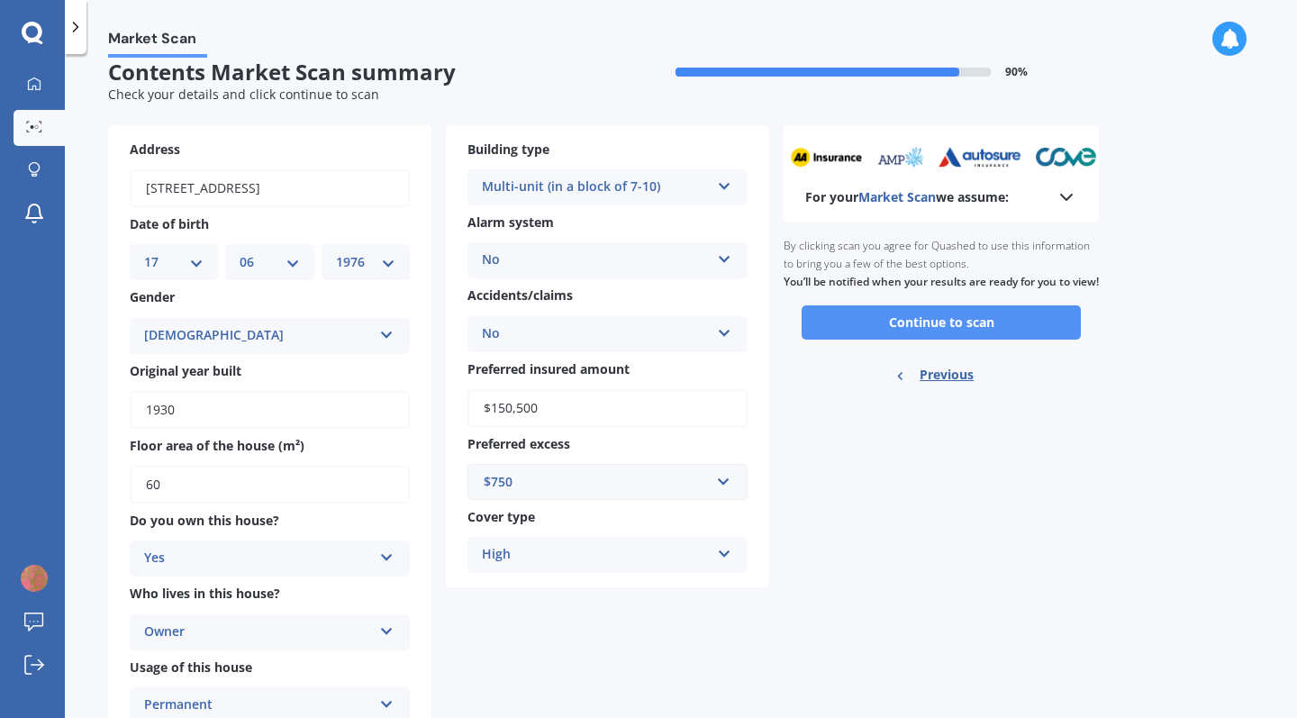
click at [943, 340] on button "Continue to scan" at bounding box center [941, 322] width 279 height 34
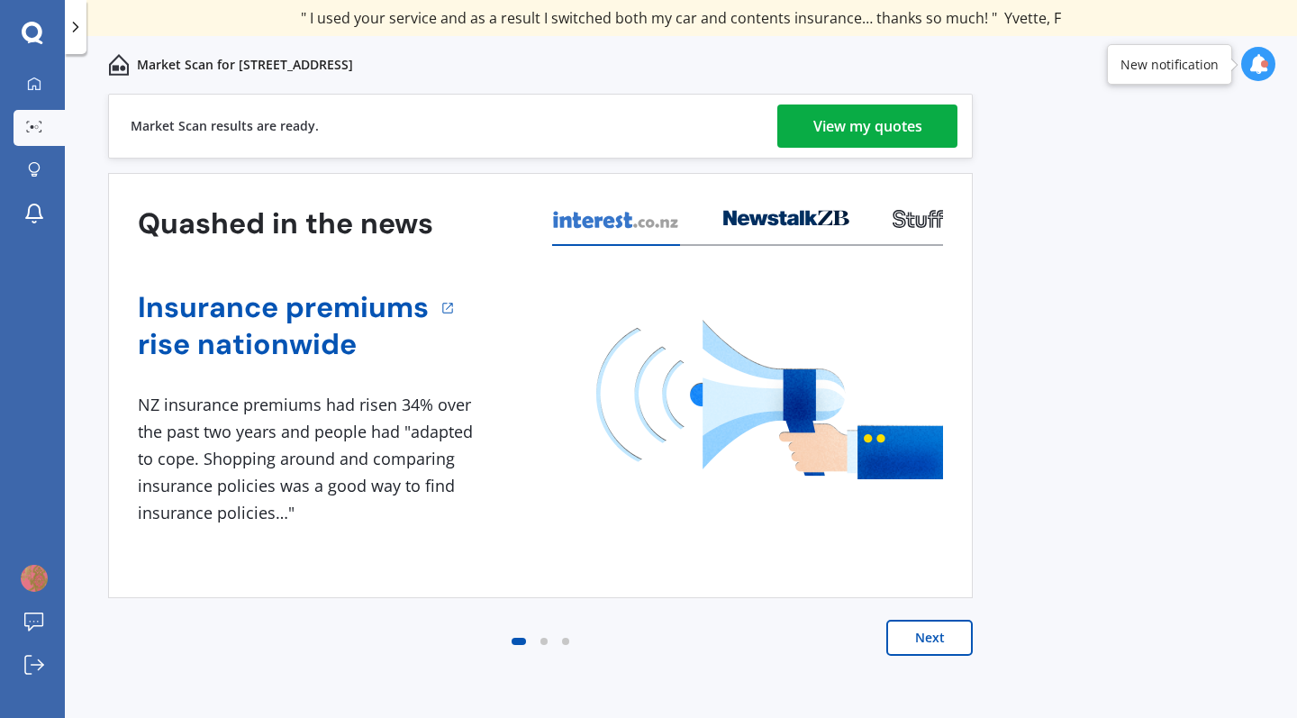
click at [884, 125] on div "View my quotes" at bounding box center [868, 126] width 109 height 43
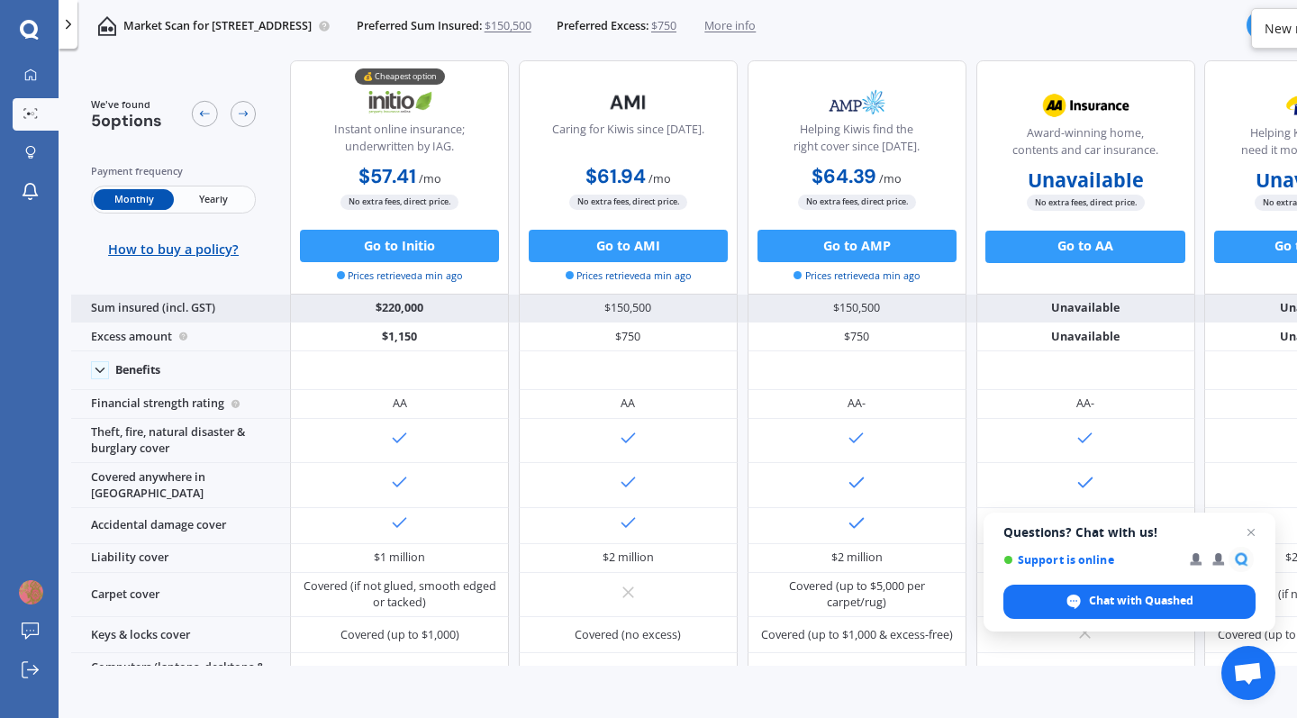
scroll to position [28, 1]
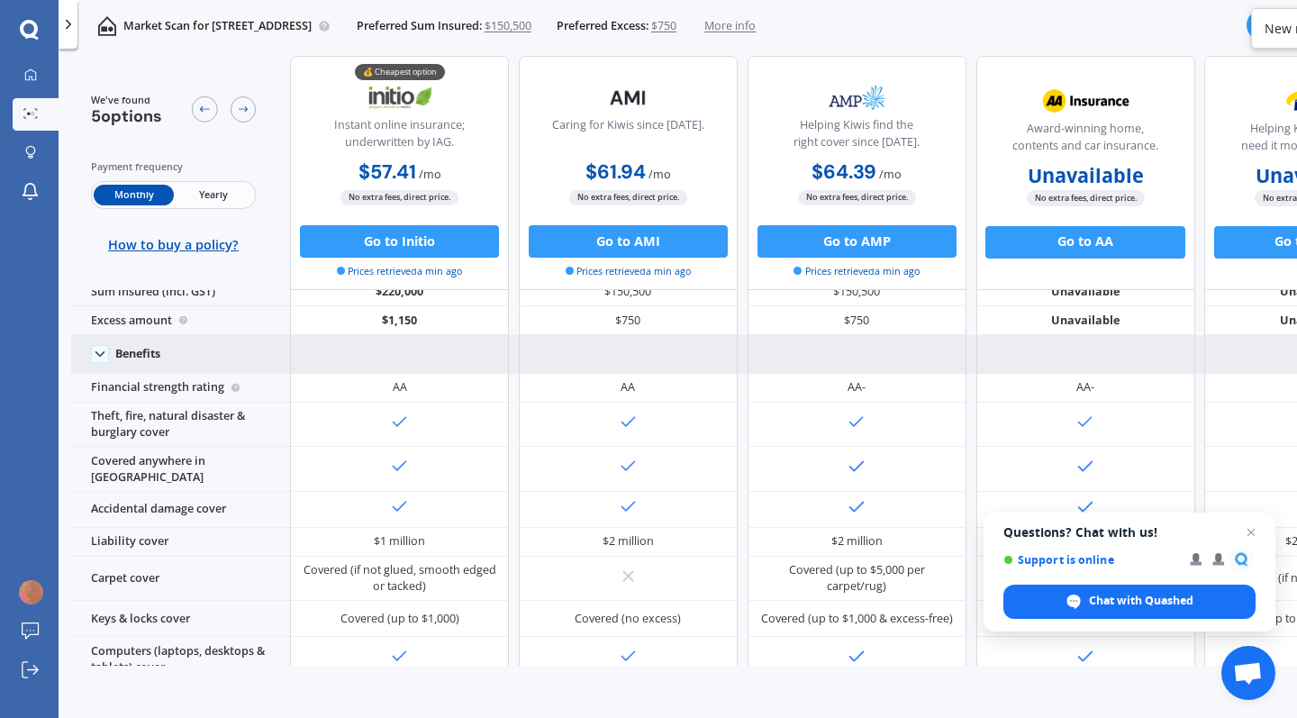
click at [103, 357] on polyline at bounding box center [100, 354] width 8 height 5
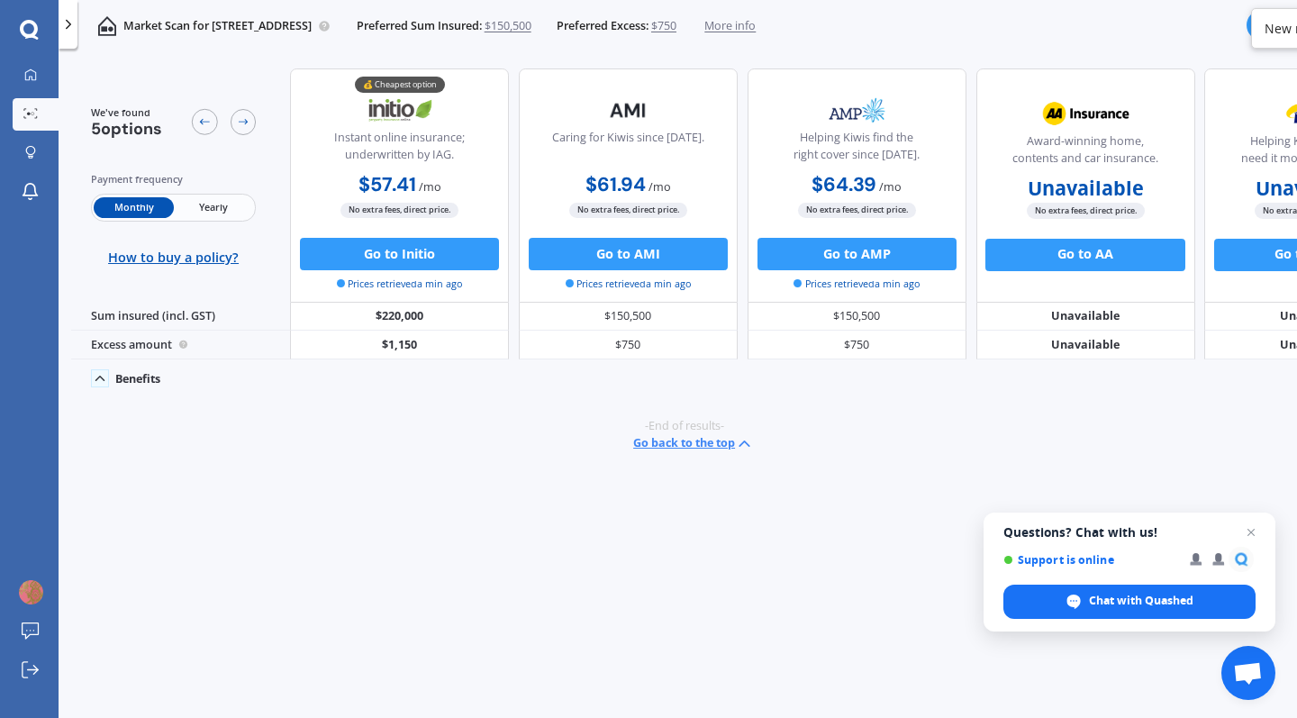
click at [99, 376] on icon at bounding box center [100, 378] width 16 height 16
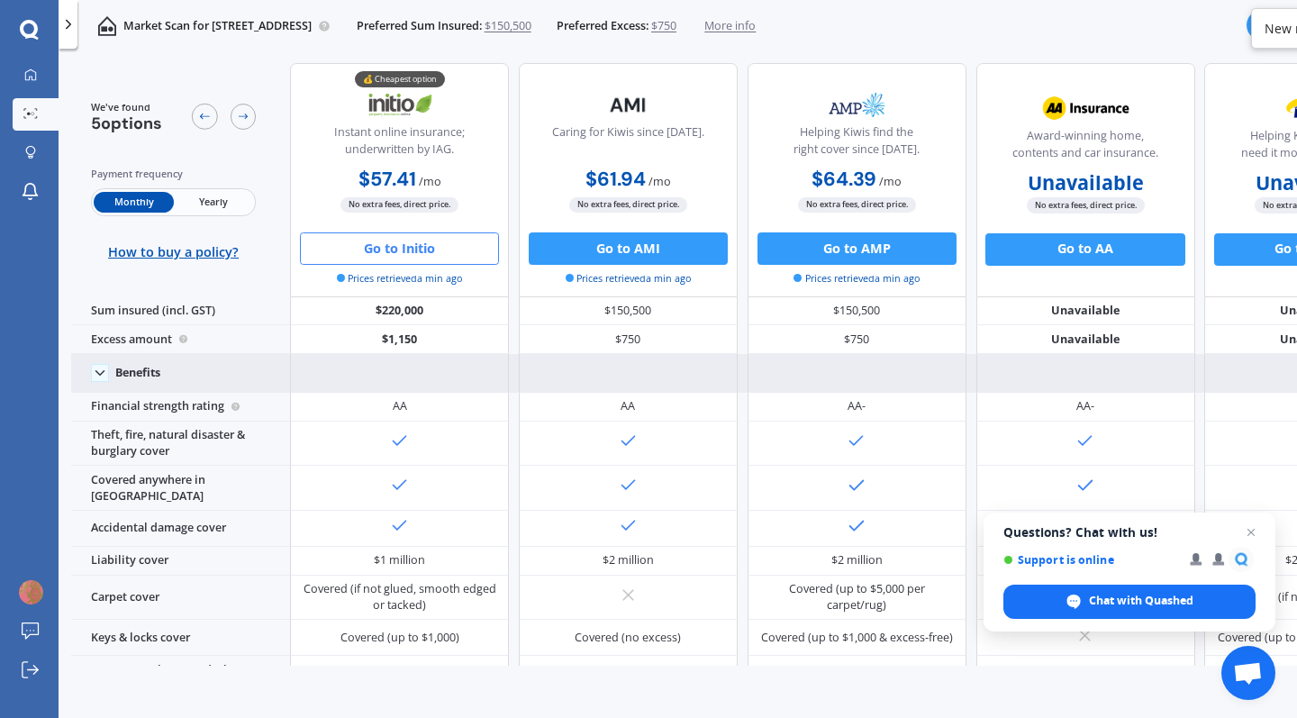
scroll to position [15, 0]
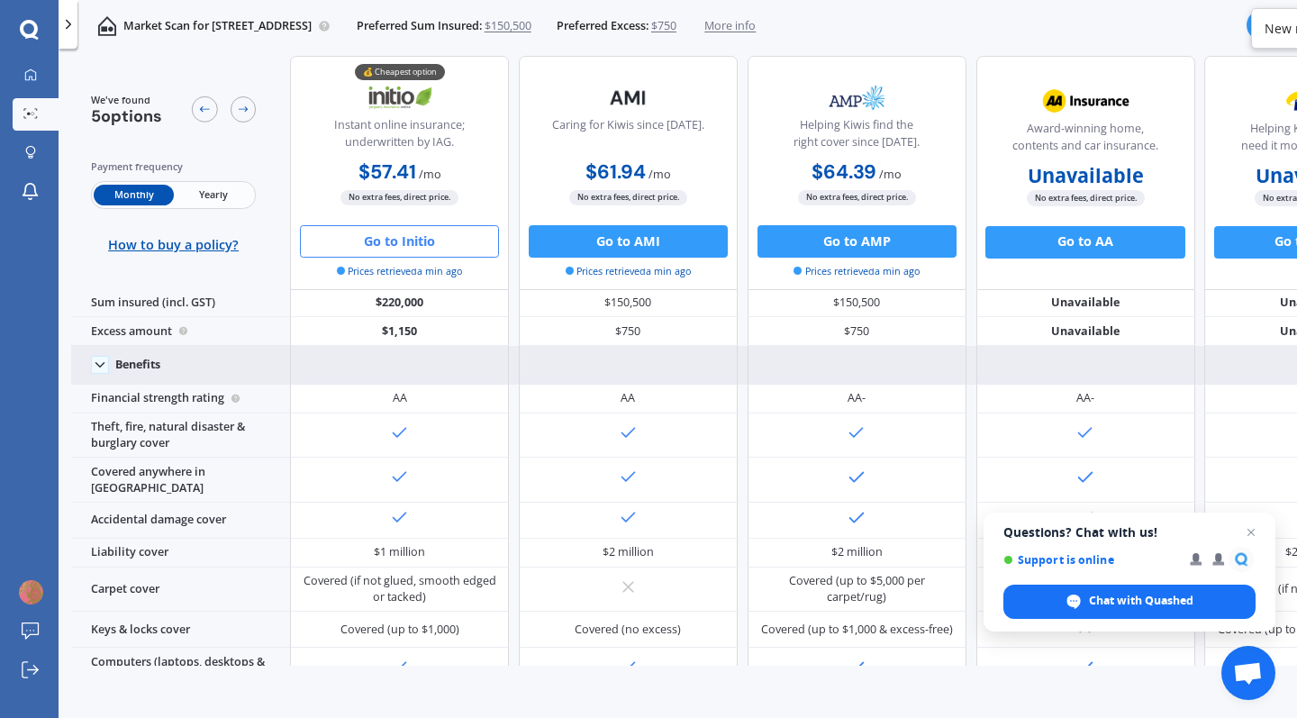
click at [383, 233] on button "Go to Initio" at bounding box center [399, 240] width 199 height 32
